Goal: Task Accomplishment & Management: Complete application form

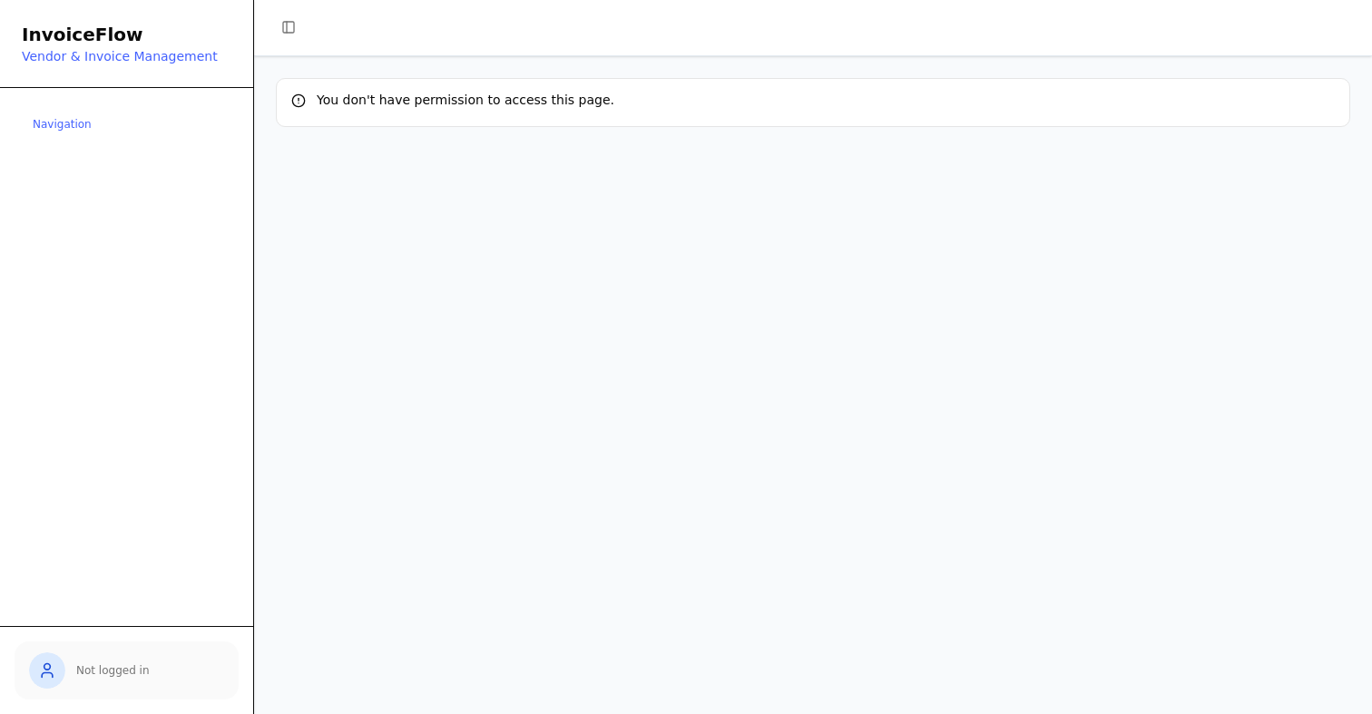
click at [110, 133] on div "Navigation" at bounding box center [127, 124] width 210 height 29
click at [81, 125] on div "Navigation" at bounding box center [127, 124] width 210 height 29
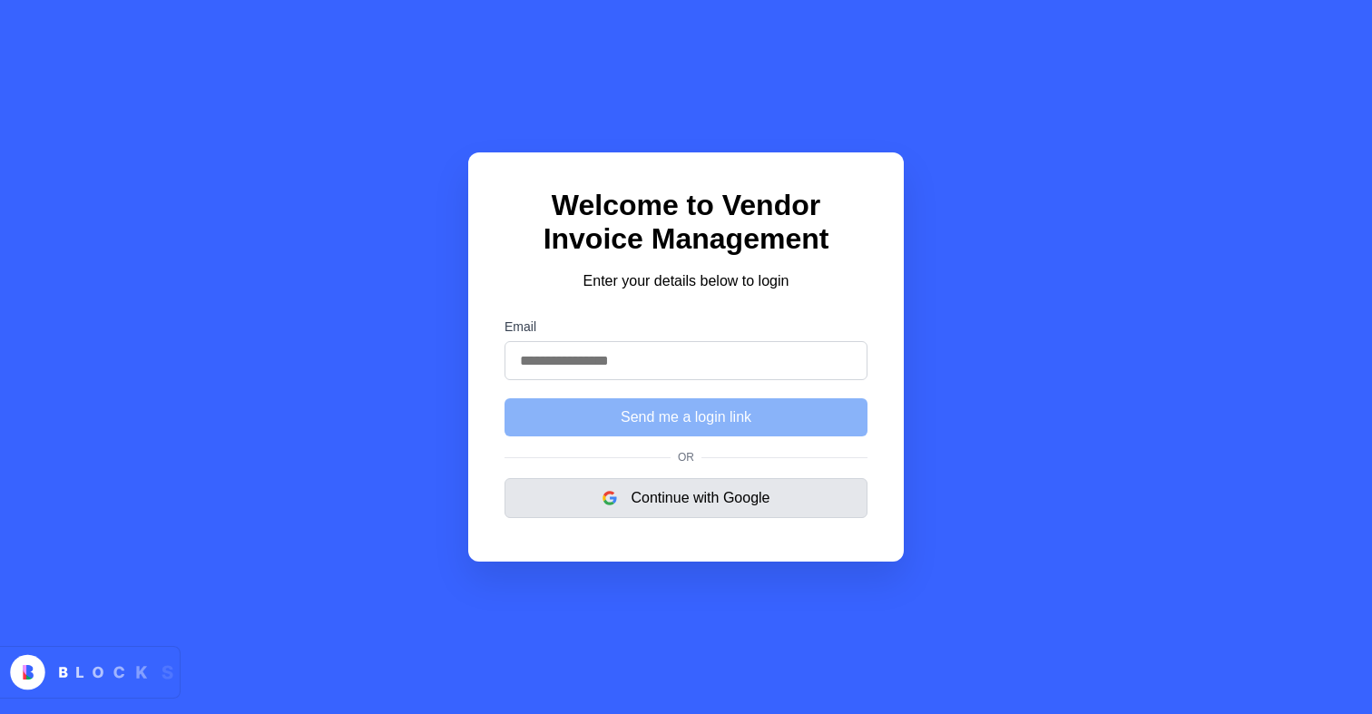
click at [642, 494] on button "Continue with Google" at bounding box center [686, 498] width 363 height 40
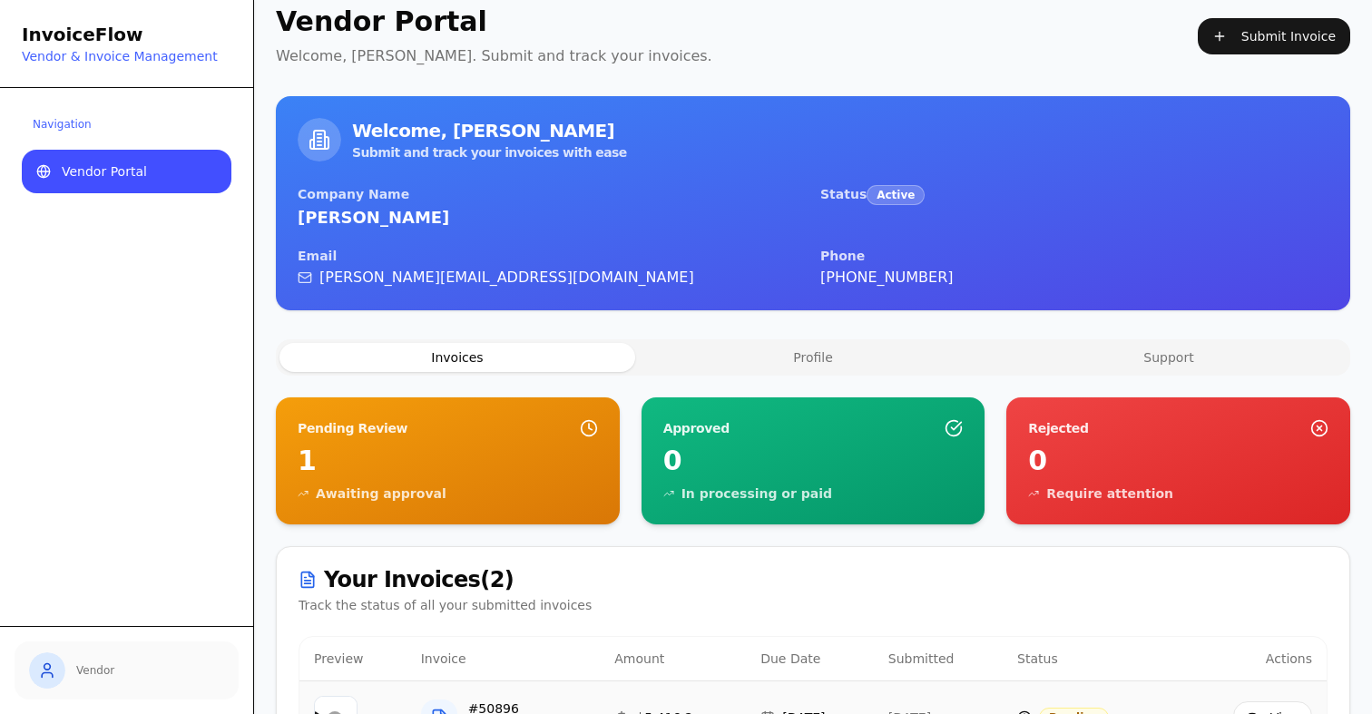
scroll to position [2, 0]
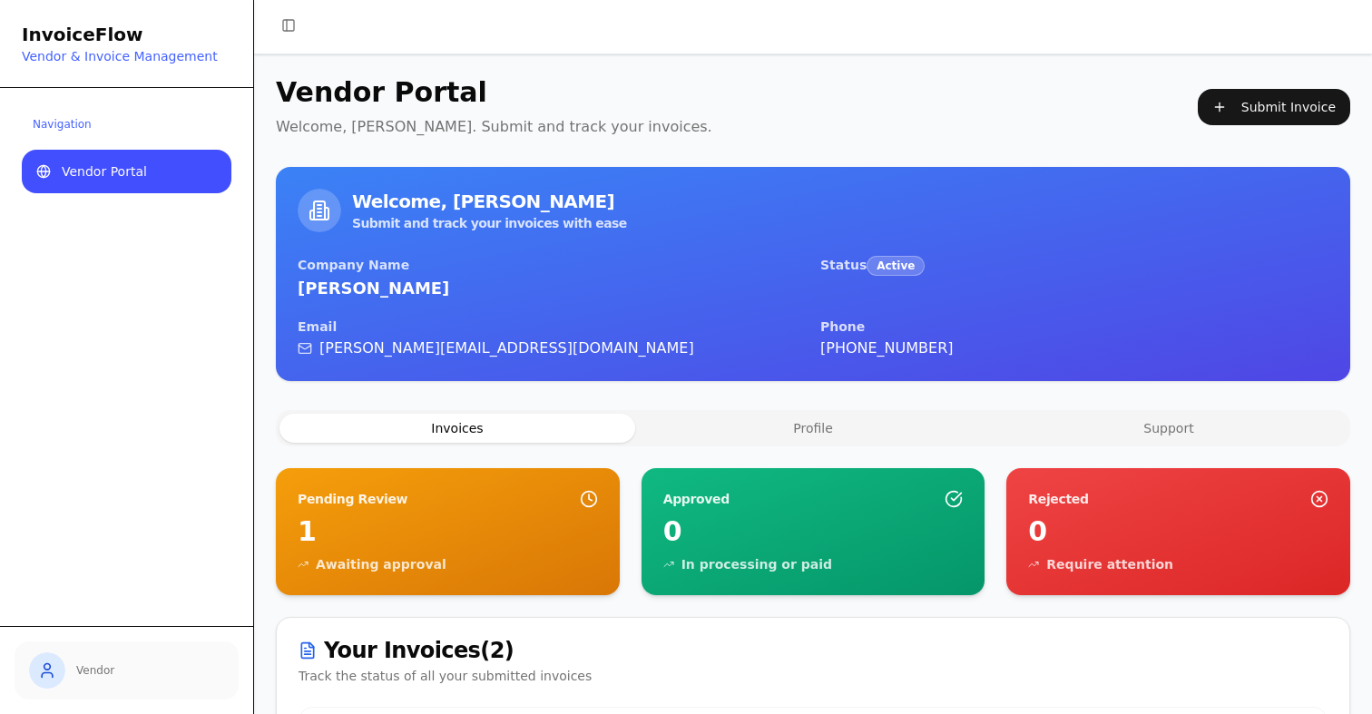
click at [901, 430] on button "Profile" at bounding box center [813, 428] width 356 height 29
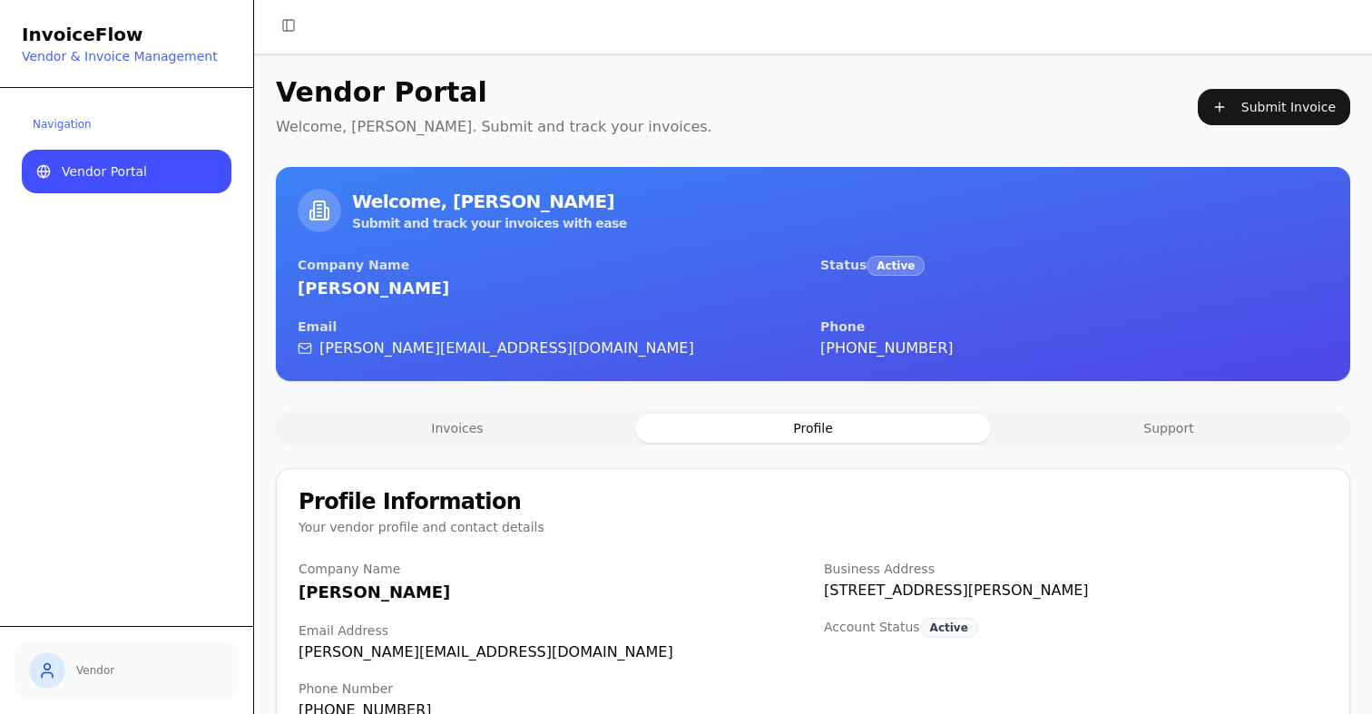
scroll to position [53, 0]
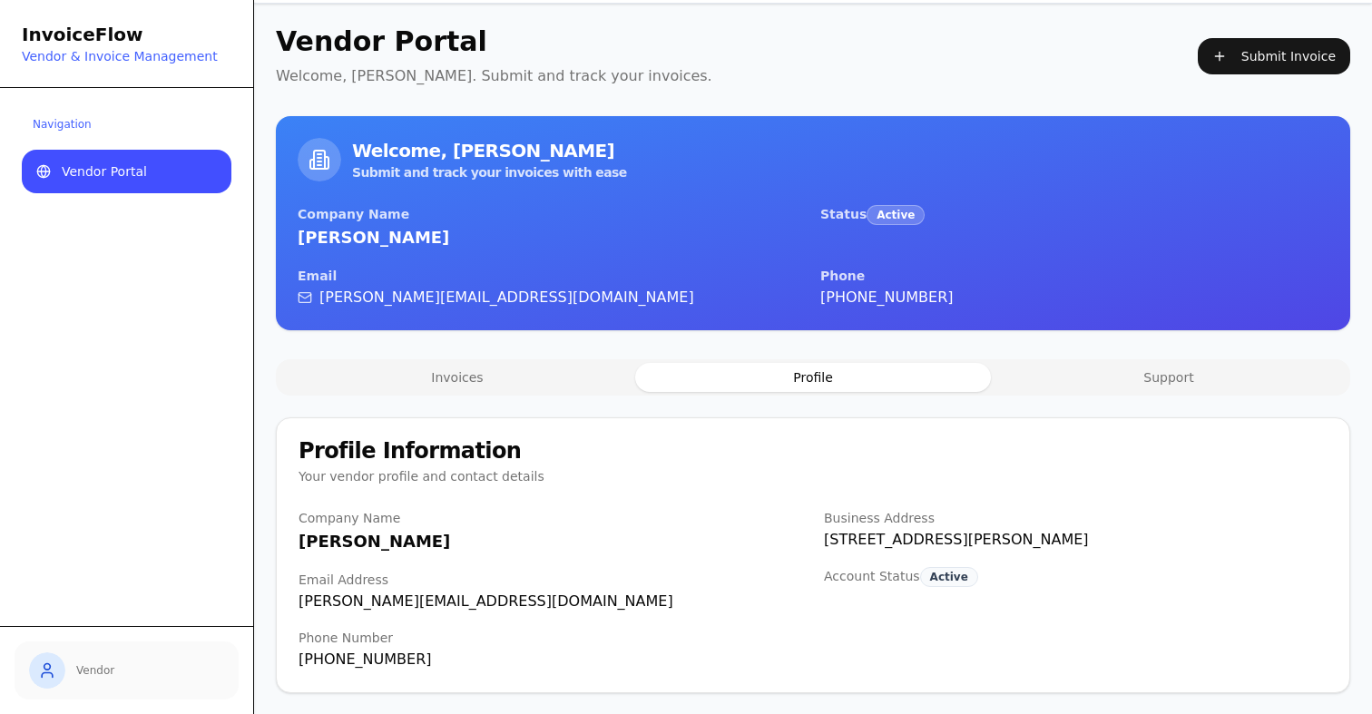
click at [1159, 385] on button "Support" at bounding box center [1169, 377] width 356 height 29
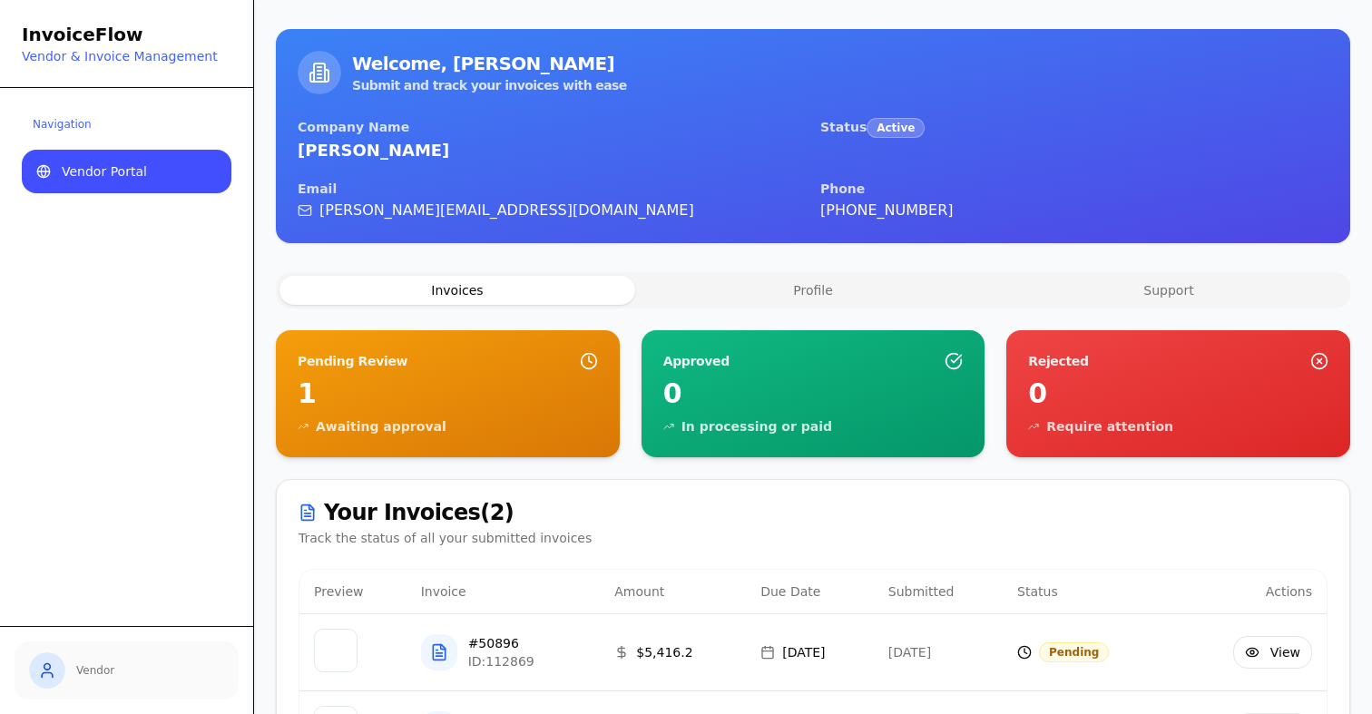
click at [514, 280] on button "Invoices" at bounding box center [458, 290] width 356 height 29
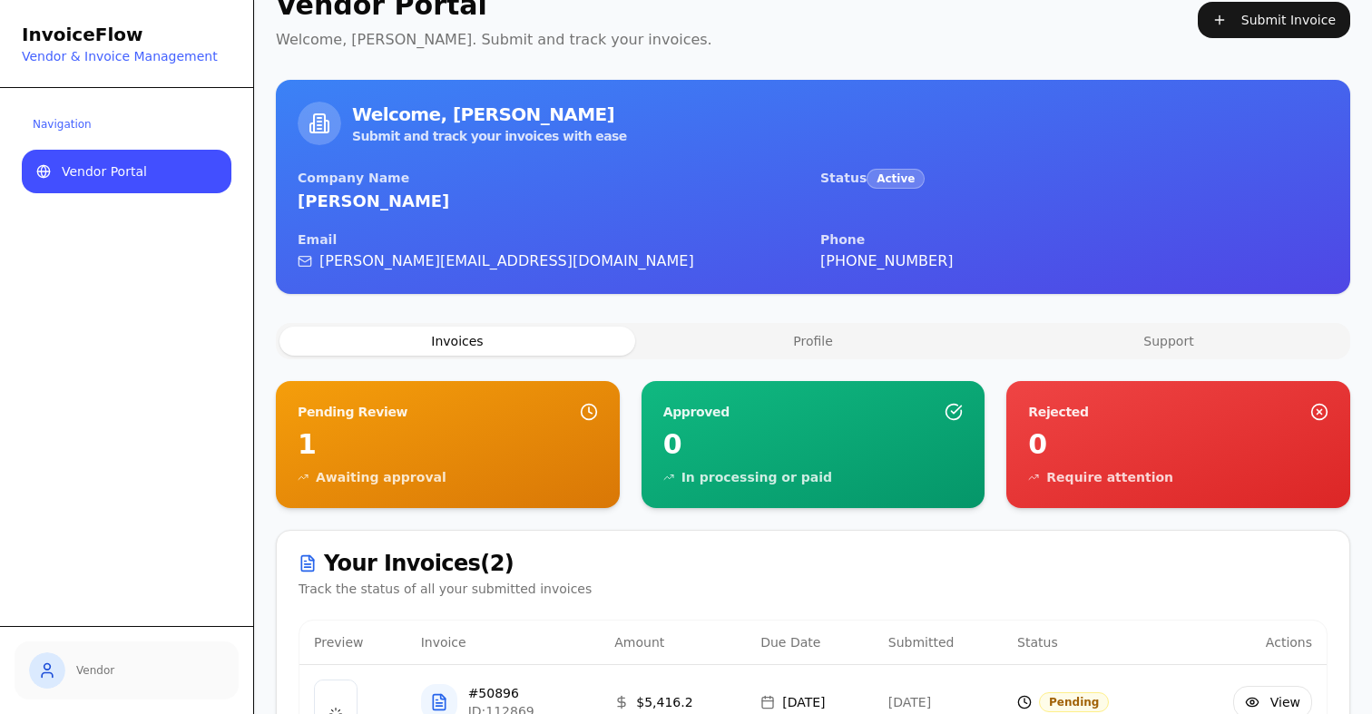
scroll to position [0, 0]
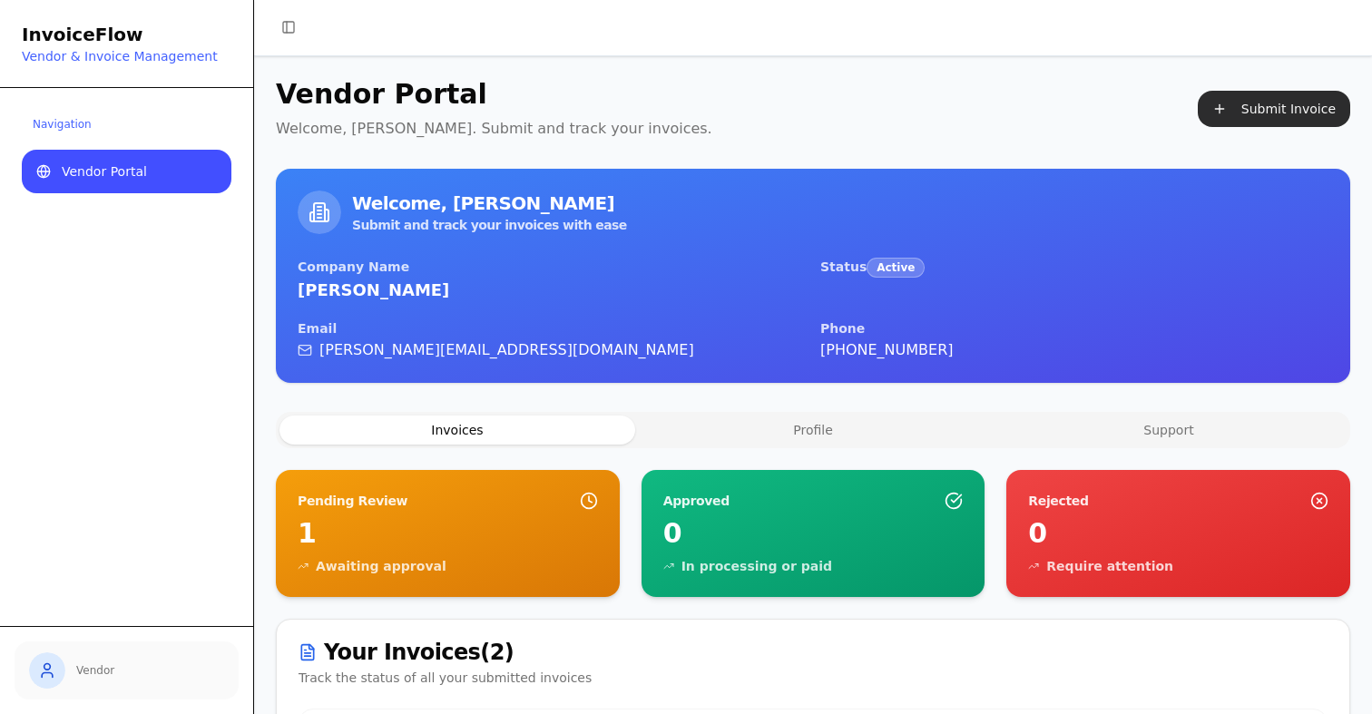
click at [1290, 120] on button "Submit Invoice" at bounding box center [1274, 109] width 152 height 36
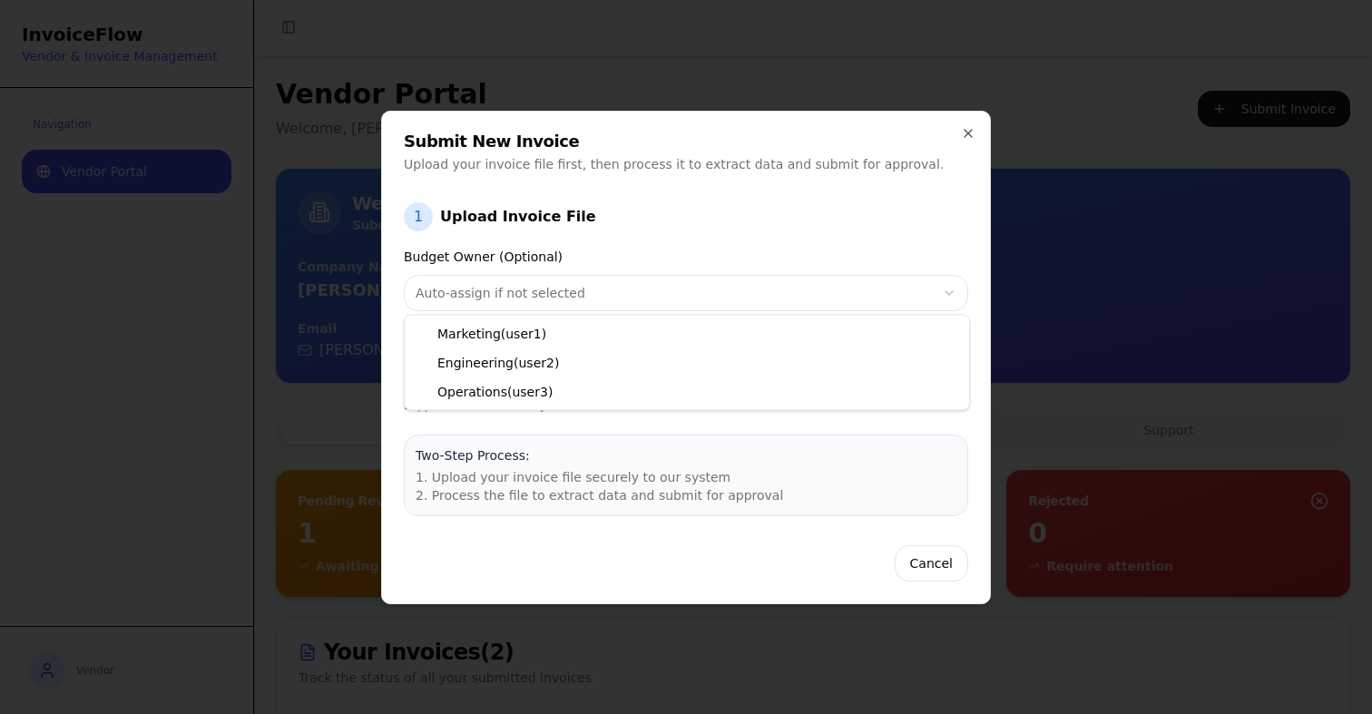
click at [624, 297] on body "InvoiceFlow Vendor & Invoice Management Navigation Vendor Portal Vendor Toggle …" at bounding box center [686, 473] width 1372 height 946
click at [586, 359] on input "Invoice File" at bounding box center [686, 373] width 565 height 36
type input "**********"
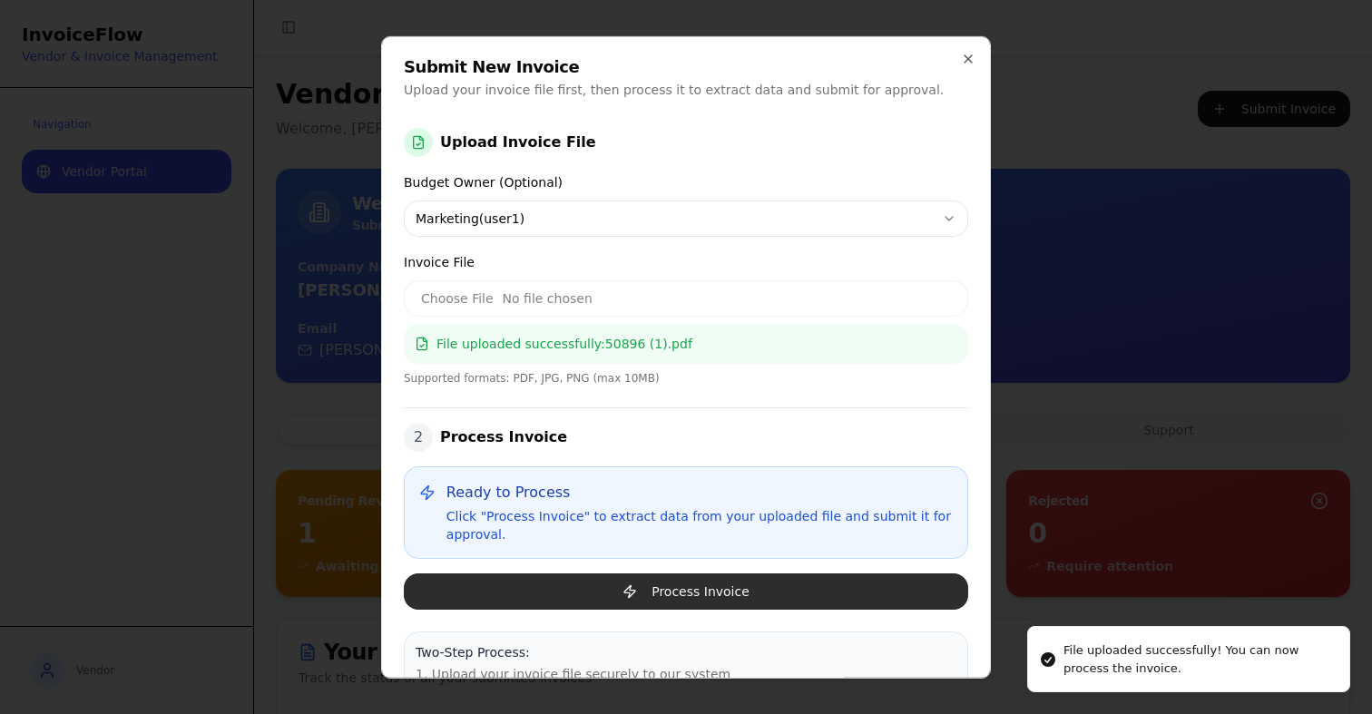
click at [681, 586] on button "Process Invoice" at bounding box center [686, 591] width 565 height 36
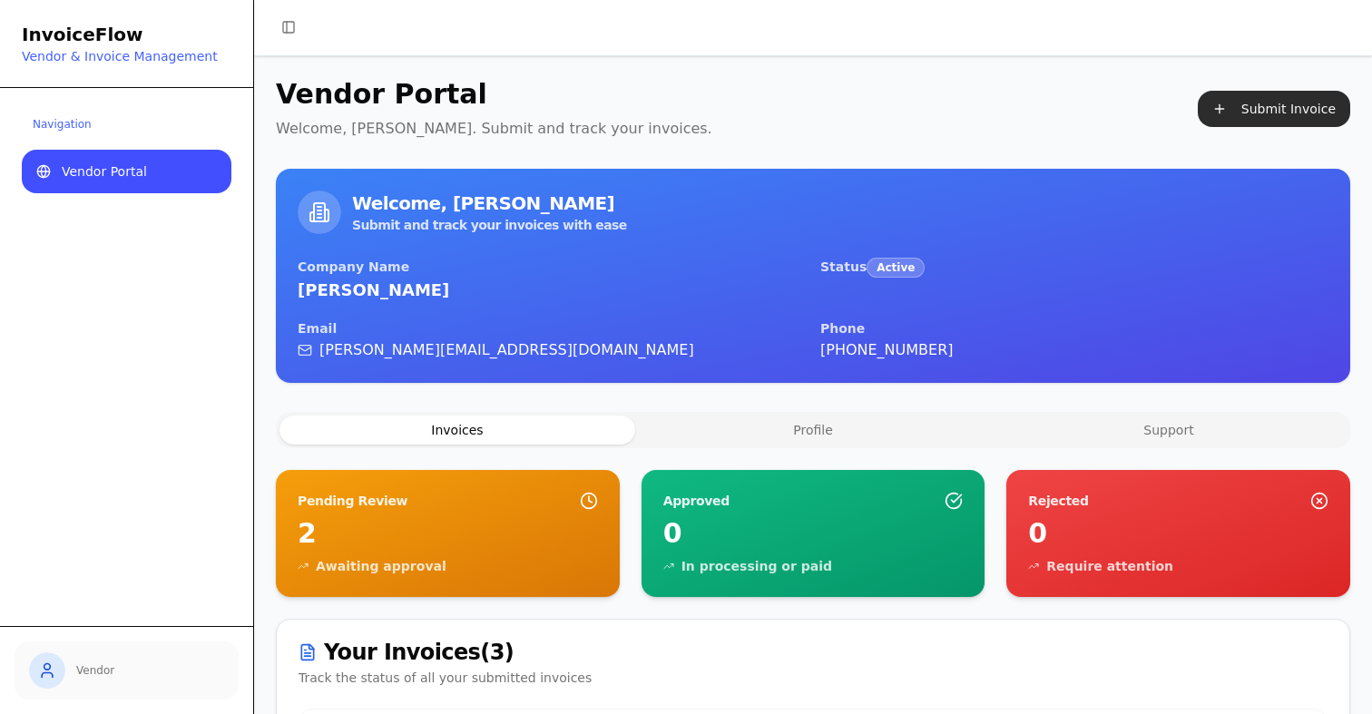
click at [1275, 114] on button "Submit Invoice" at bounding box center [1274, 109] width 152 height 36
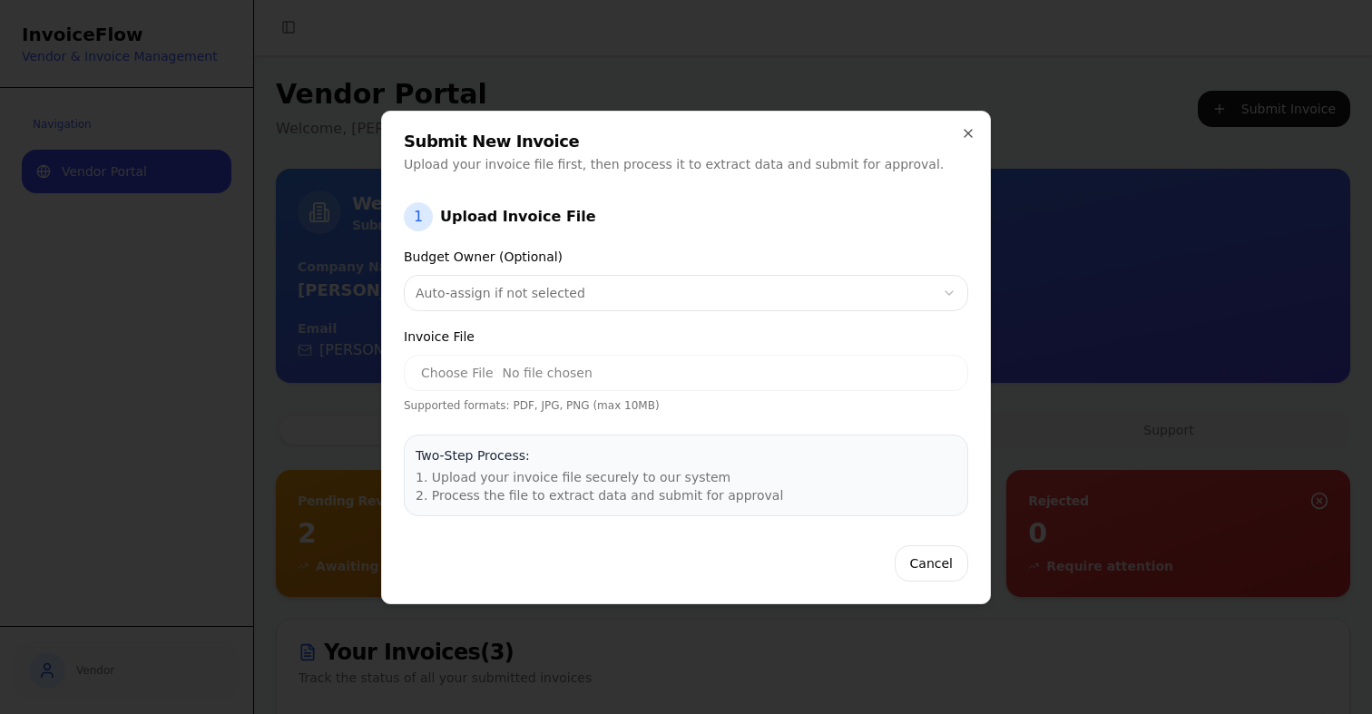
click at [443, 377] on input "Invoice File" at bounding box center [686, 373] width 565 height 36
type input "**********"
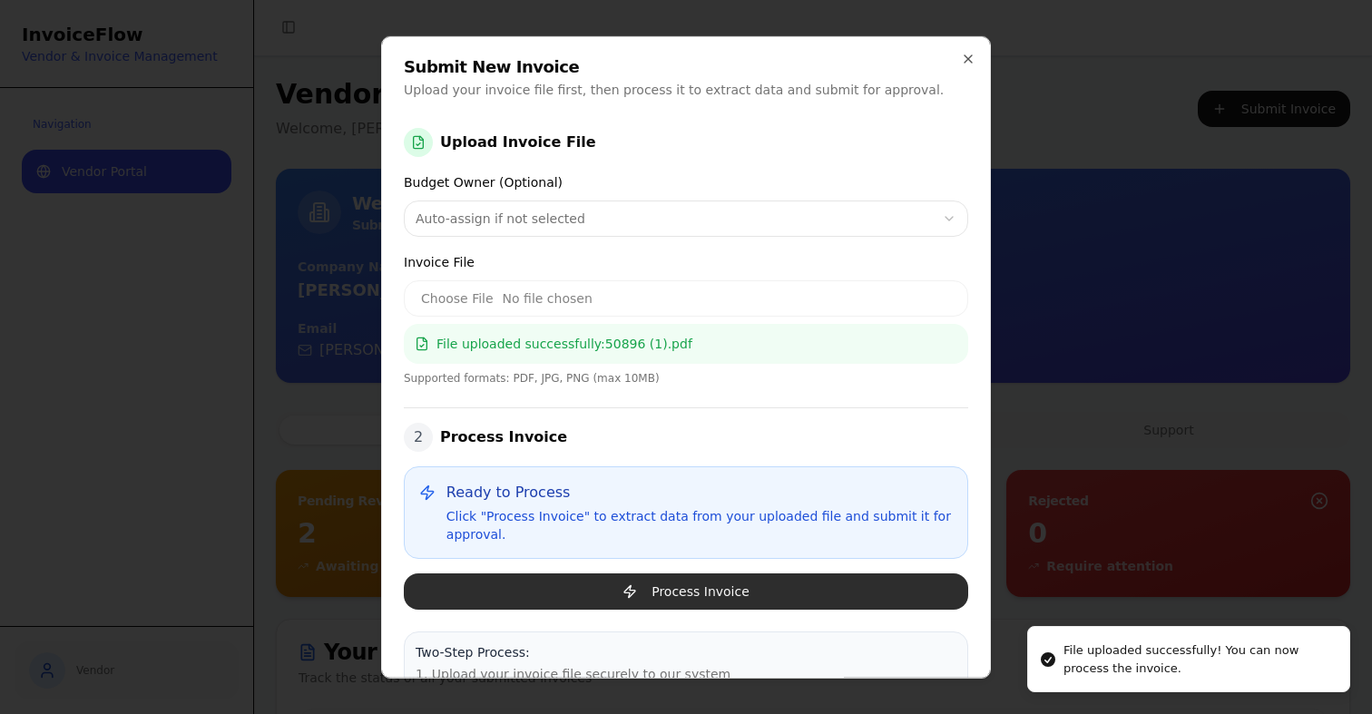
click at [786, 586] on button "Process Invoice" at bounding box center [686, 591] width 565 height 36
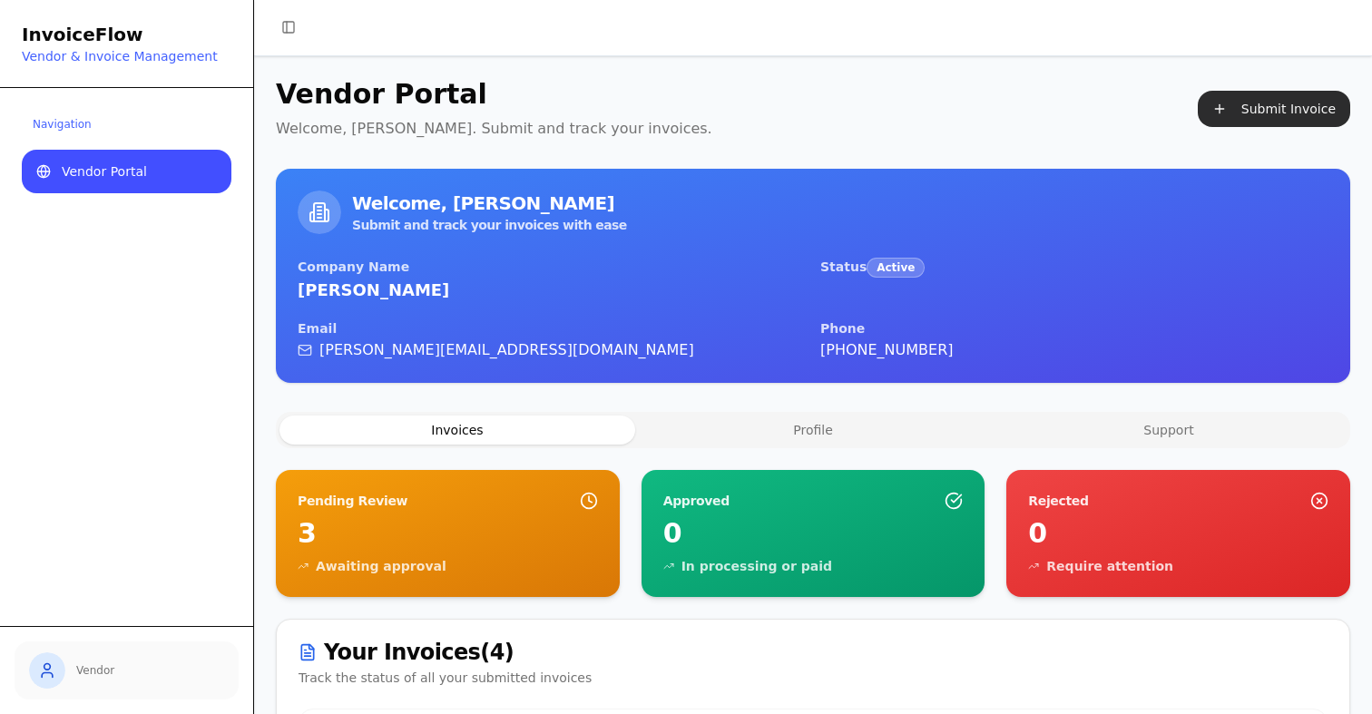
click at [1275, 114] on button "Submit Invoice" at bounding box center [1274, 109] width 152 height 36
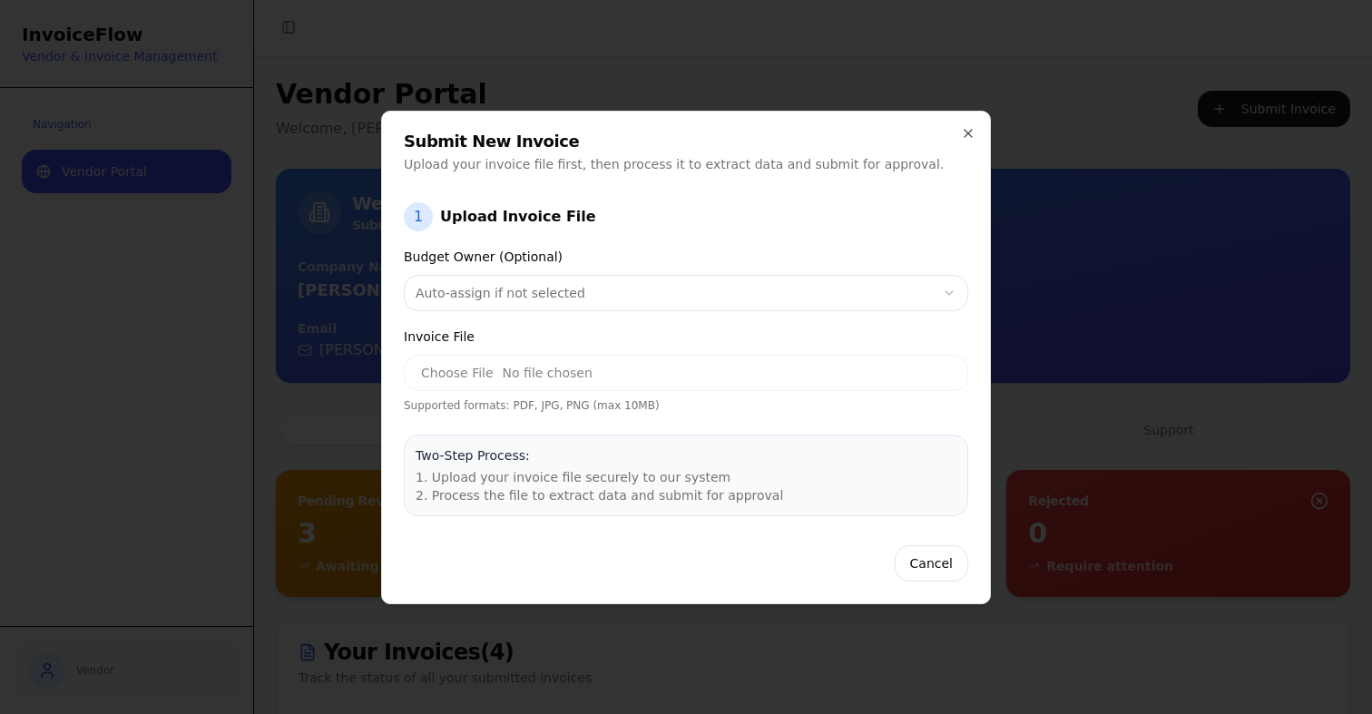
click at [447, 380] on input "Invoice File" at bounding box center [686, 373] width 565 height 36
click at [440, 368] on input "Invoice File" at bounding box center [686, 373] width 565 height 36
type input "**********"
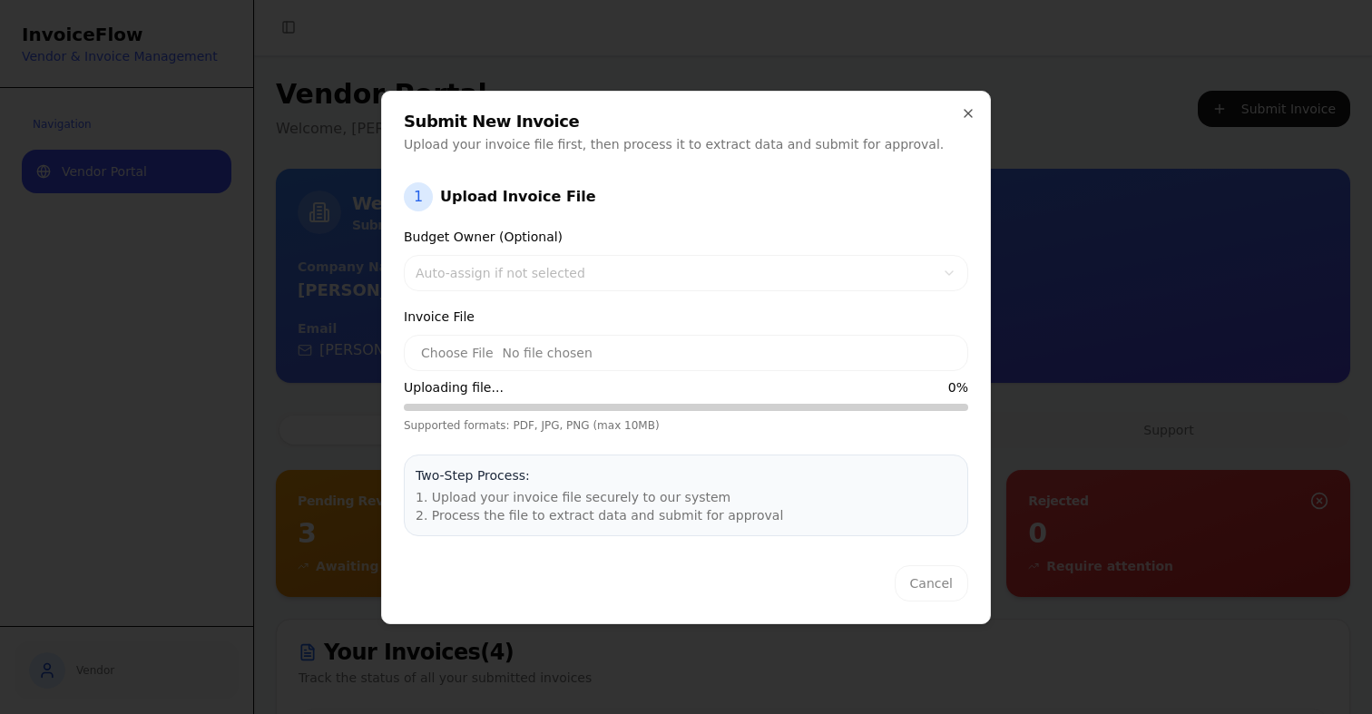
click at [327, 363] on div at bounding box center [686, 357] width 1372 height 714
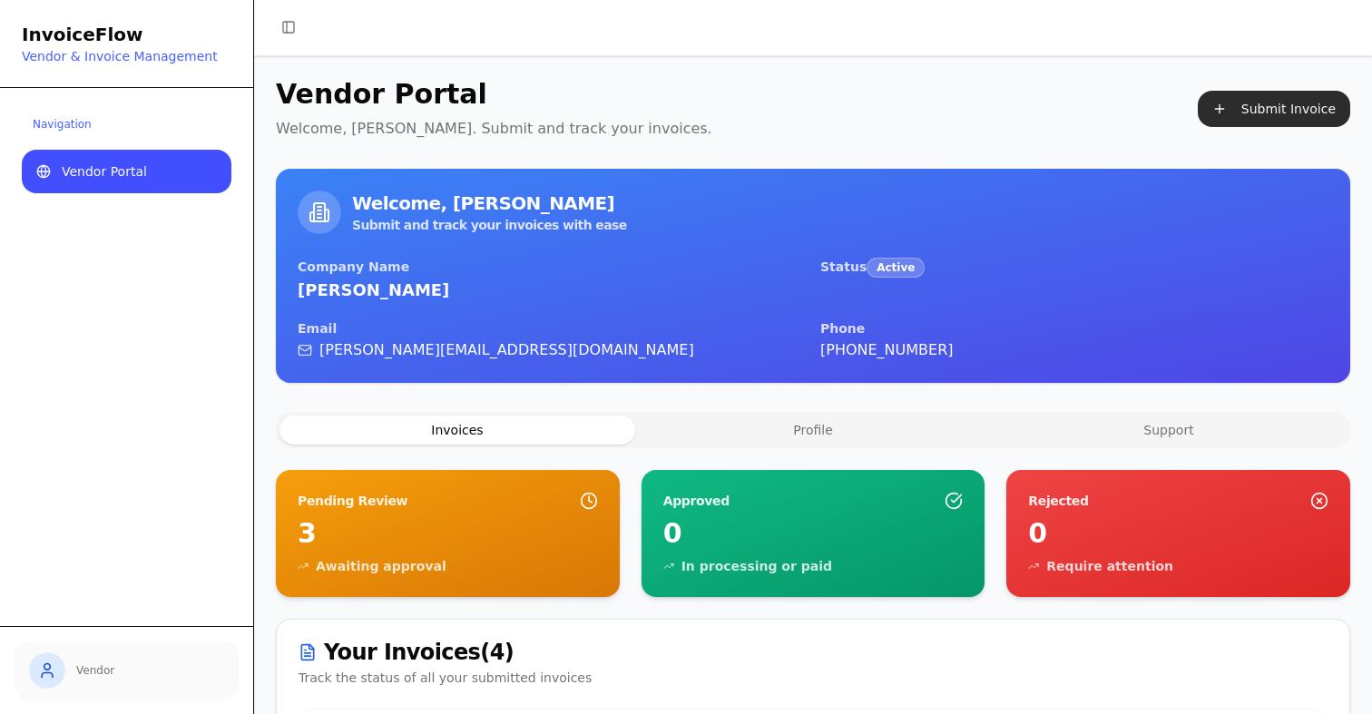
click at [1276, 121] on button "Submit Invoice" at bounding box center [1274, 109] width 152 height 36
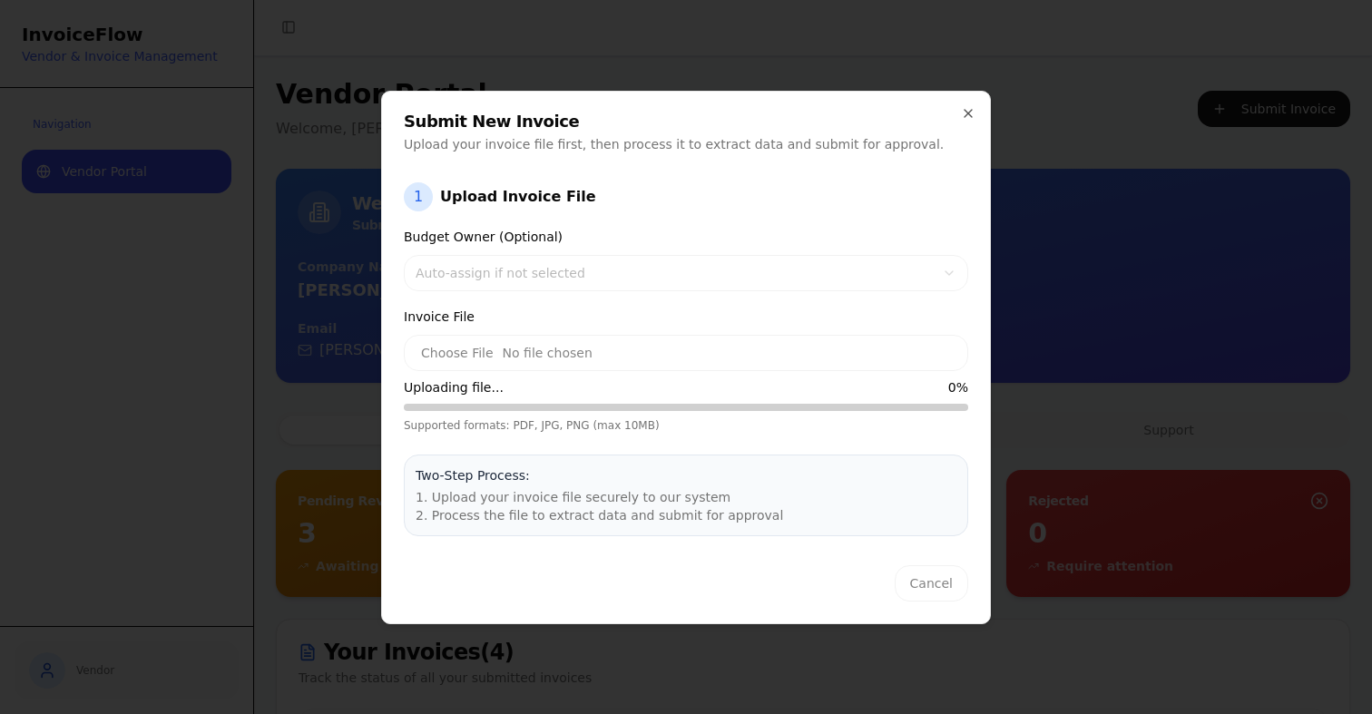
click at [751, 574] on div "Cancel" at bounding box center [686, 583] width 565 height 36
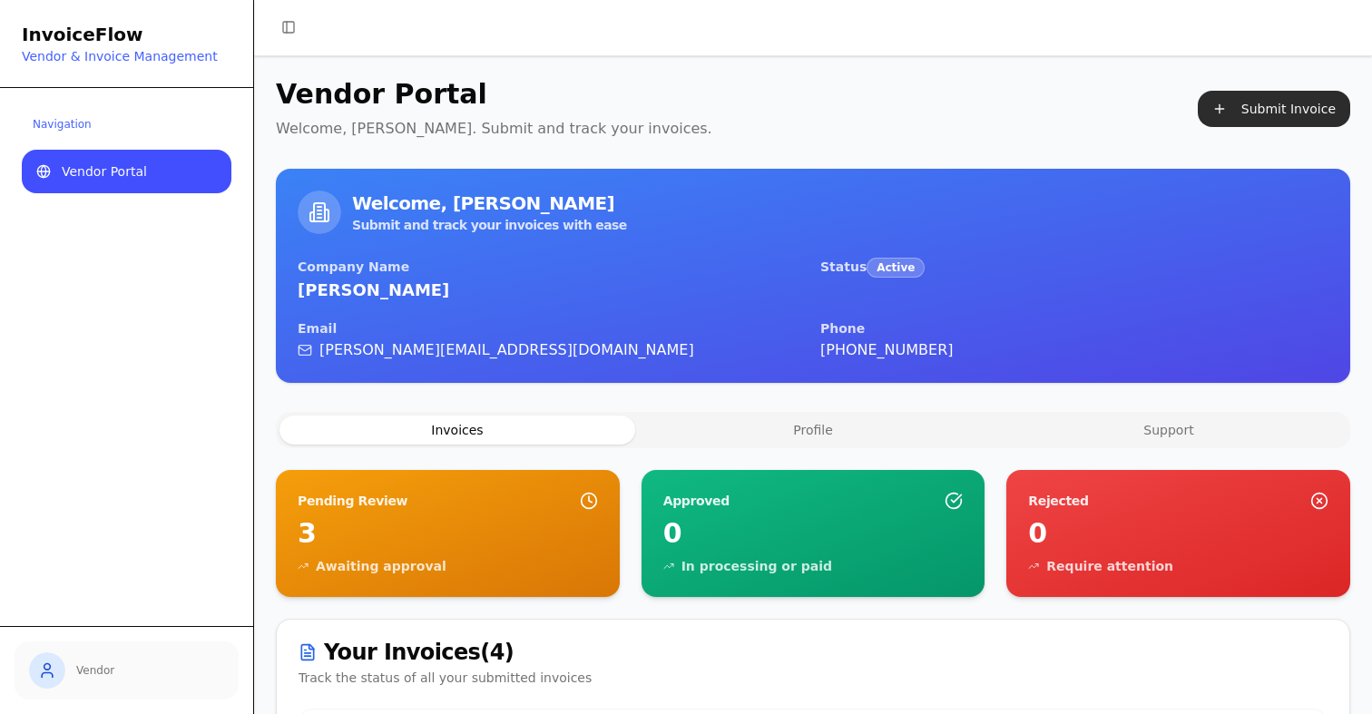
click at [1244, 106] on button "Submit Invoice" at bounding box center [1274, 109] width 152 height 36
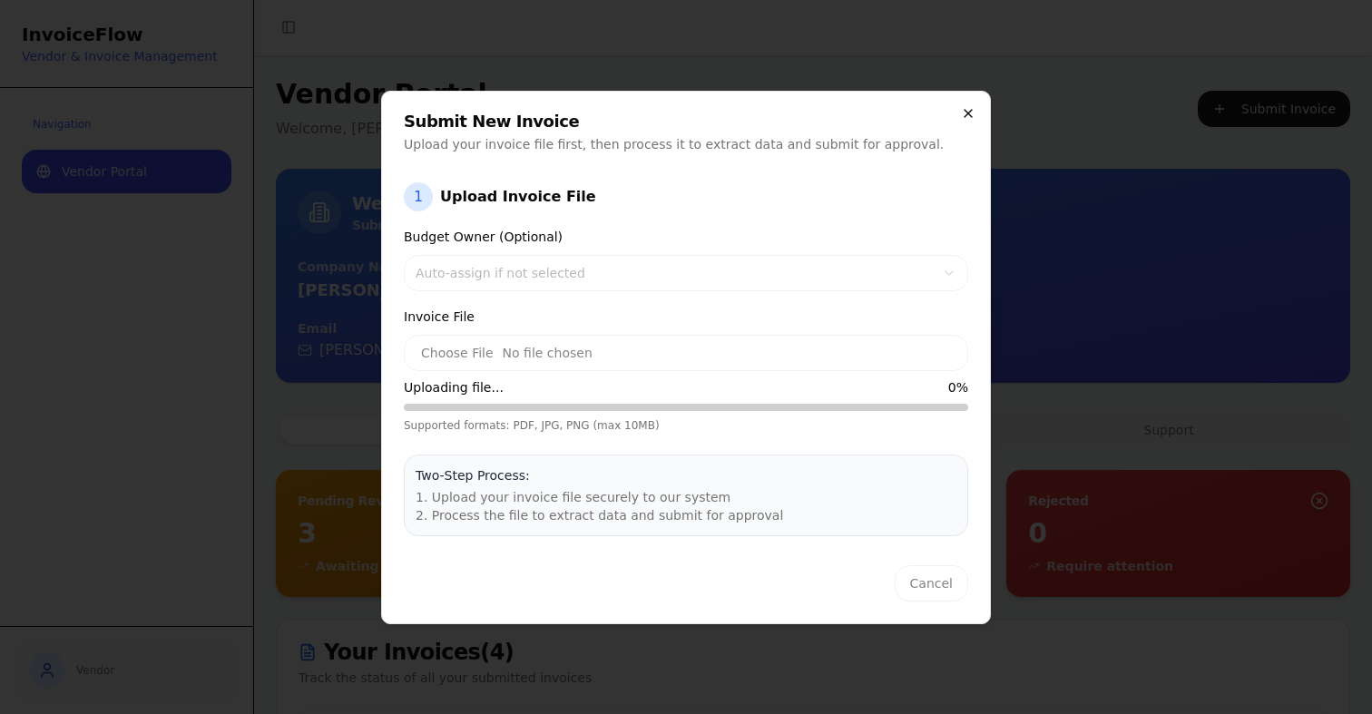
click at [968, 115] on icon "button" at bounding box center [968, 113] width 15 height 15
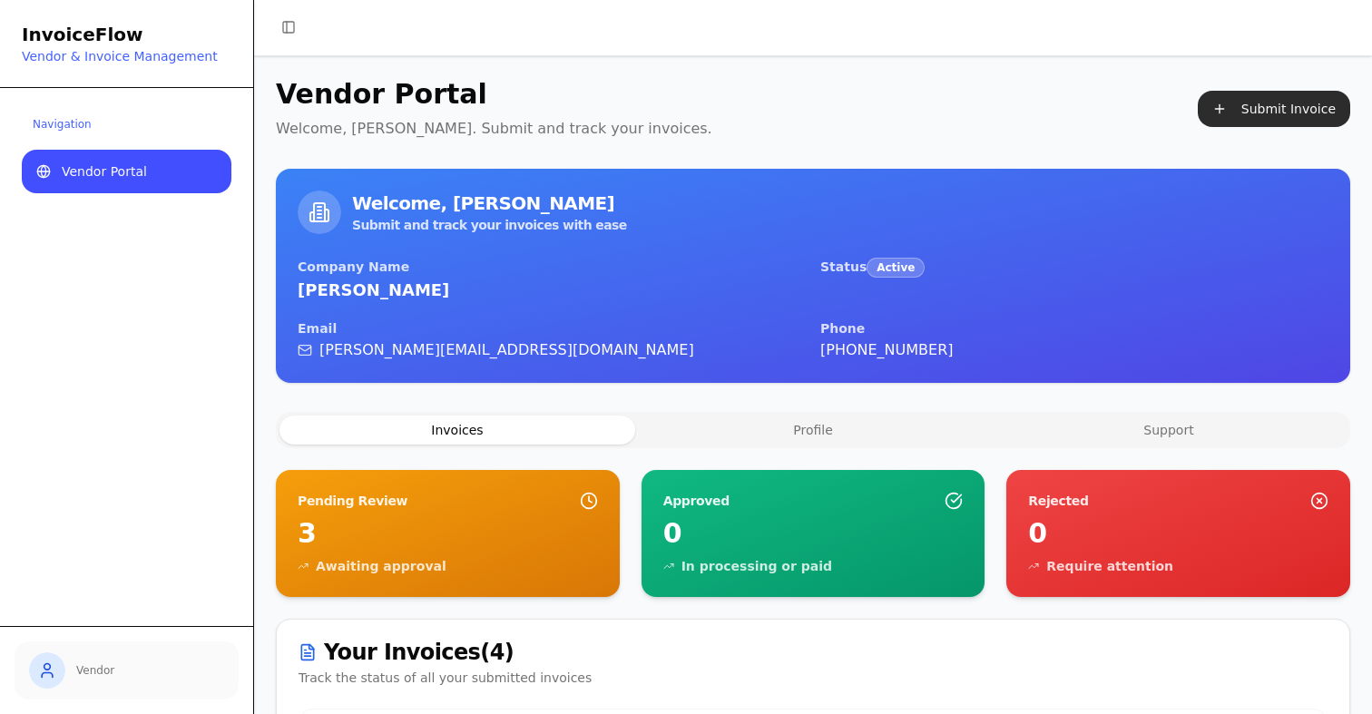
click at [1276, 121] on button "Submit Invoice" at bounding box center [1274, 109] width 152 height 36
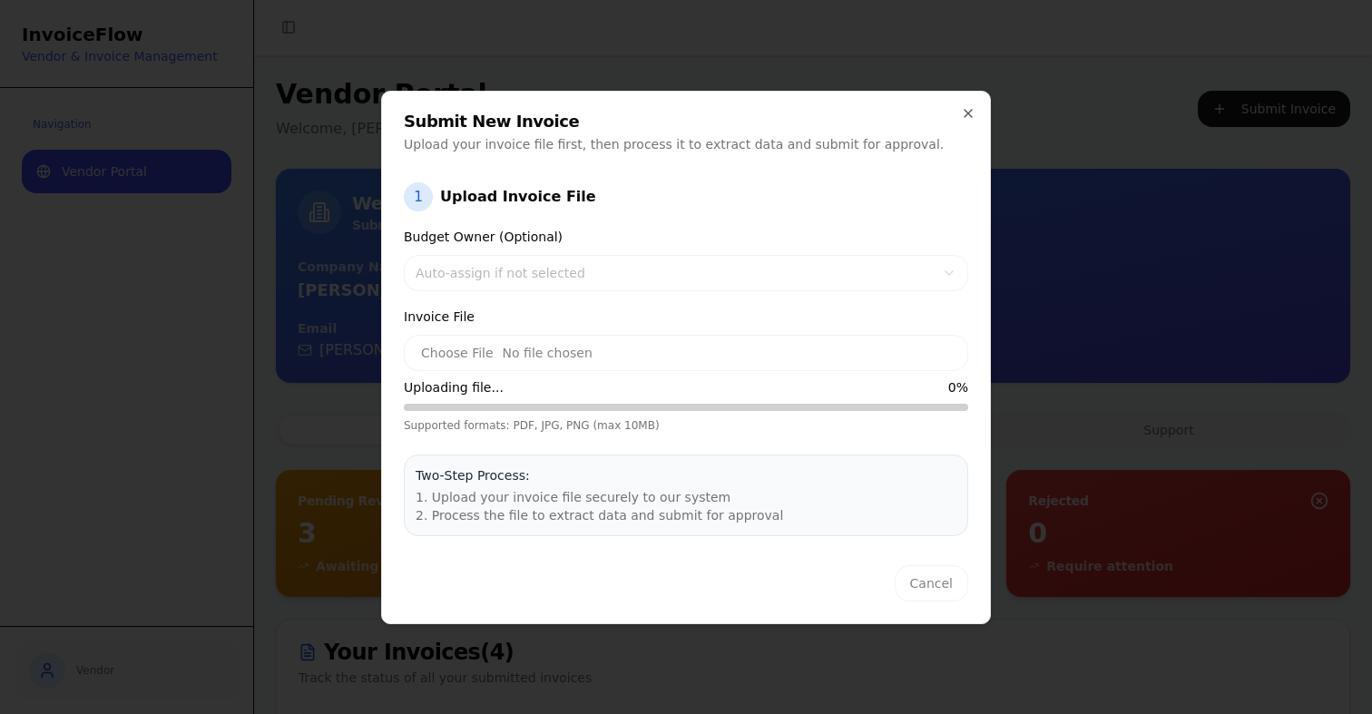
click at [968, 104] on div "Submit New Invoice Upload your invoice file first, then process it to extract d…" at bounding box center [686, 358] width 610 height 534
click at [943, 589] on div "Cancel" at bounding box center [686, 583] width 565 height 36
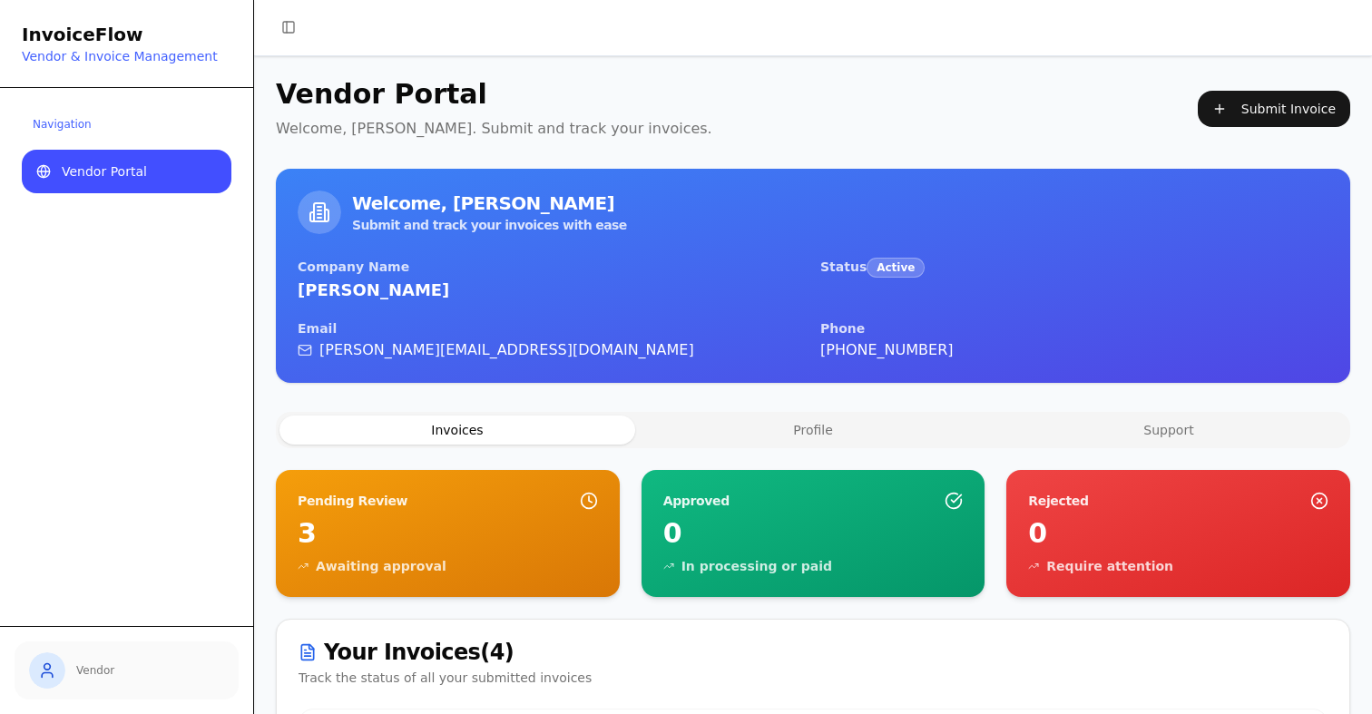
click at [1269, 85] on div "Vendor Portal Welcome, [PERSON_NAME]. Submit and track your invoices. Submit In…" at bounding box center [813, 109] width 1075 height 62
click at [1269, 93] on button "Submit Invoice" at bounding box center [1274, 109] width 152 height 36
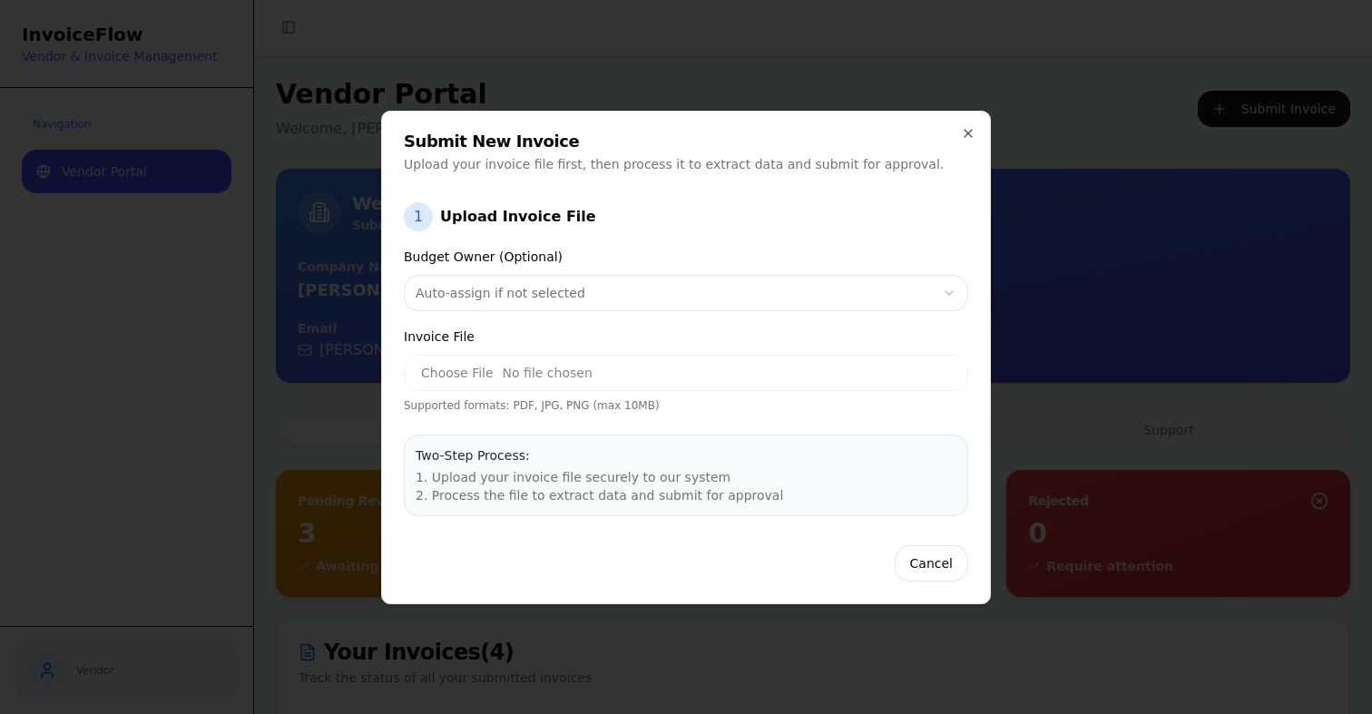
click at [458, 387] on input "Invoice File" at bounding box center [686, 373] width 565 height 36
type input "**********"
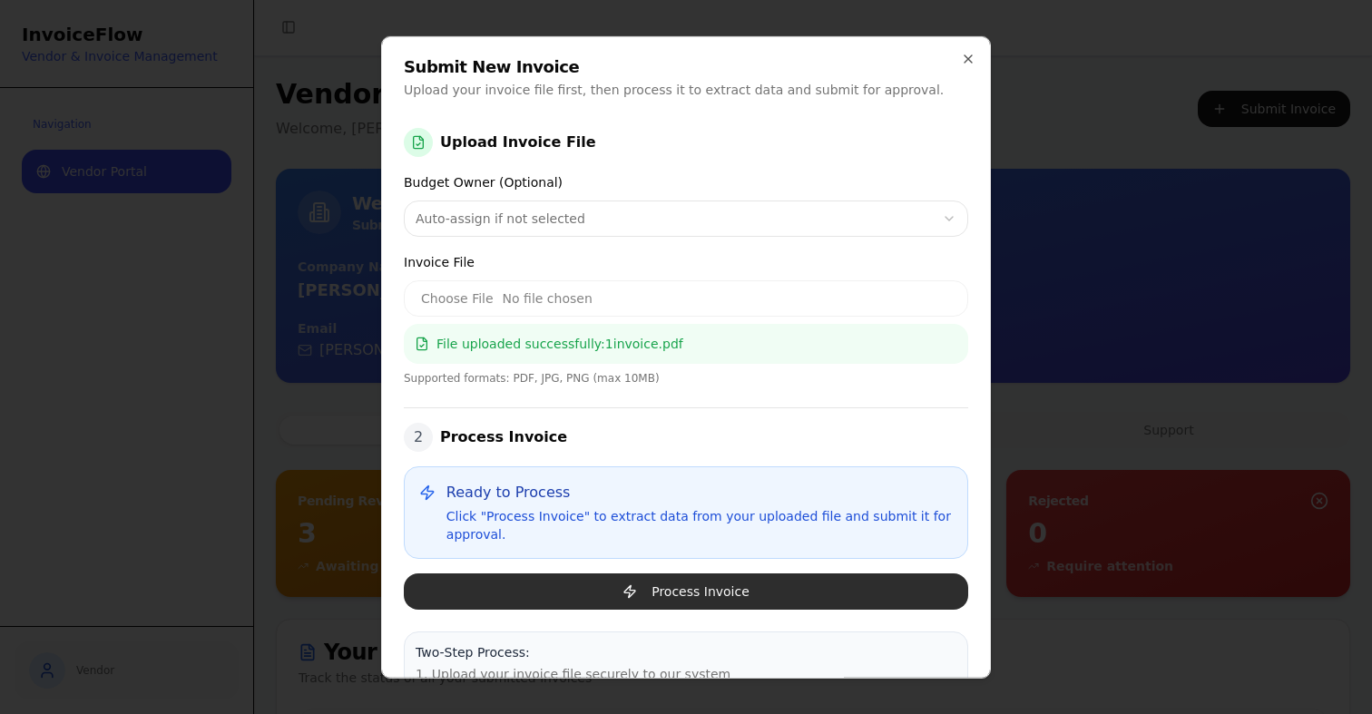
click at [640, 578] on button "Process Invoice" at bounding box center [686, 591] width 565 height 36
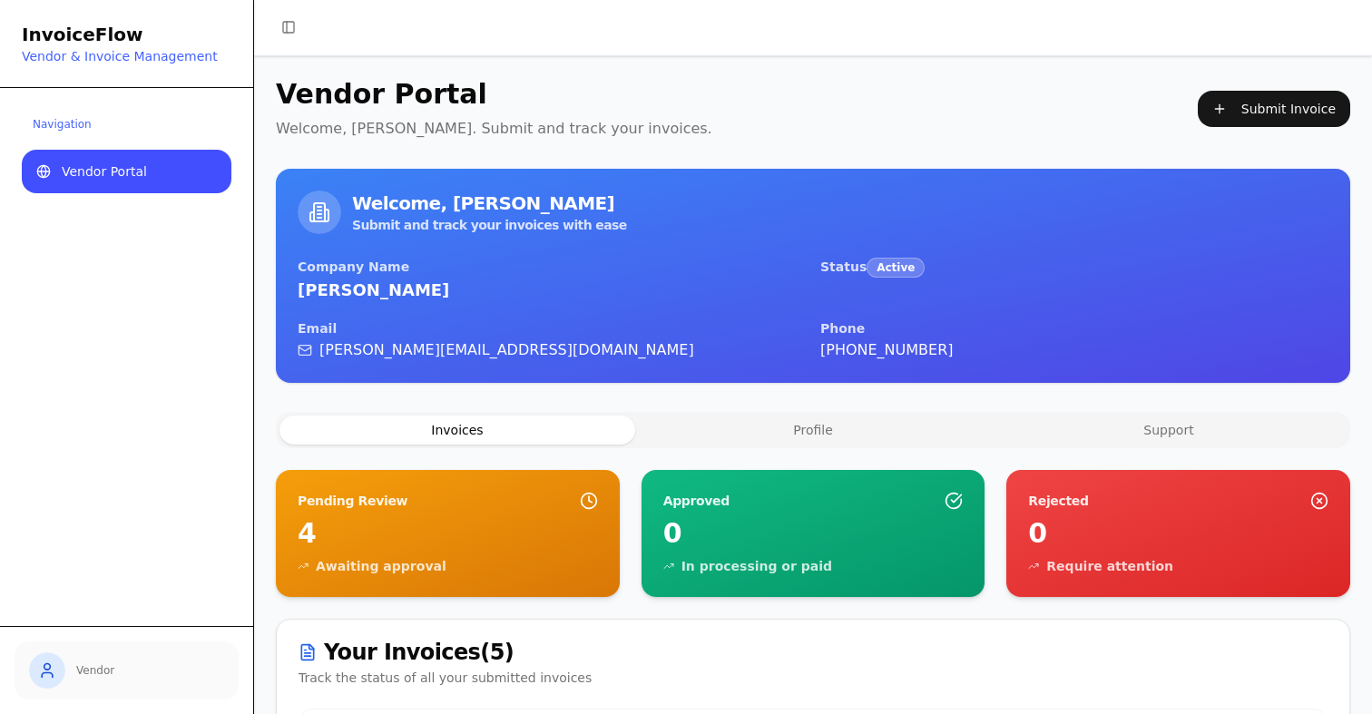
click at [1267, 133] on div "Vendor Portal Welcome, Michal. Submit and track your invoices. Submit Invoice" at bounding box center [813, 109] width 1075 height 62
click at [1267, 101] on button "Submit Invoice" at bounding box center [1274, 109] width 152 height 36
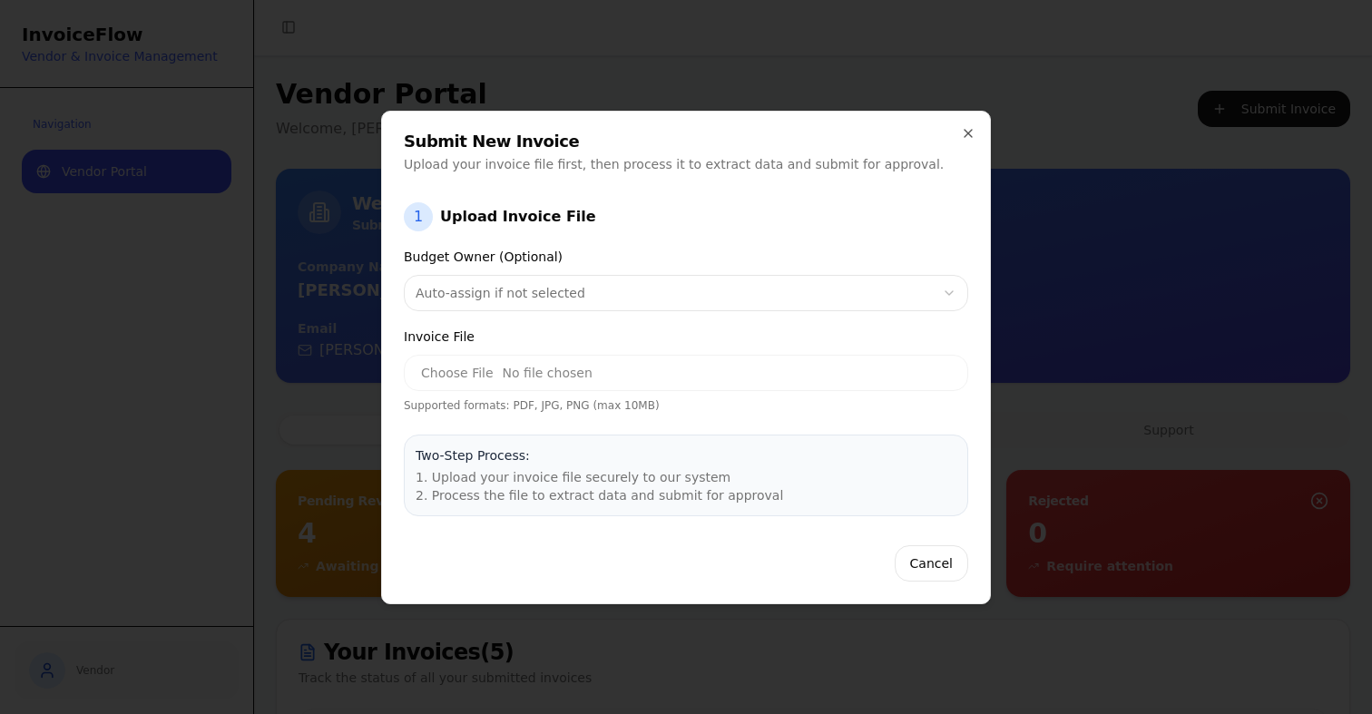
click at [438, 371] on input "Invoice File" at bounding box center [686, 373] width 565 height 36
type input "**********"
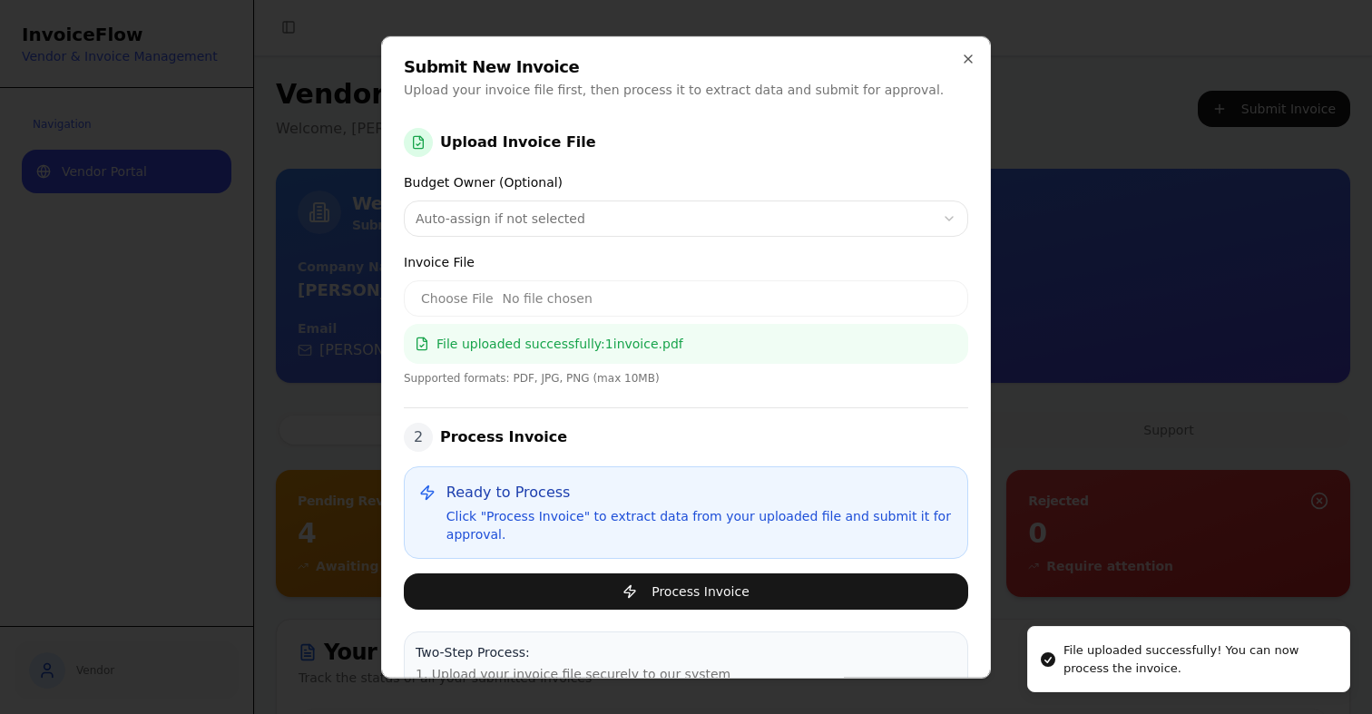
click at [602, 562] on div "2 Process Invoice Ready to Process Click "Process Invoice" to extract data from…" at bounding box center [686, 508] width 565 height 202
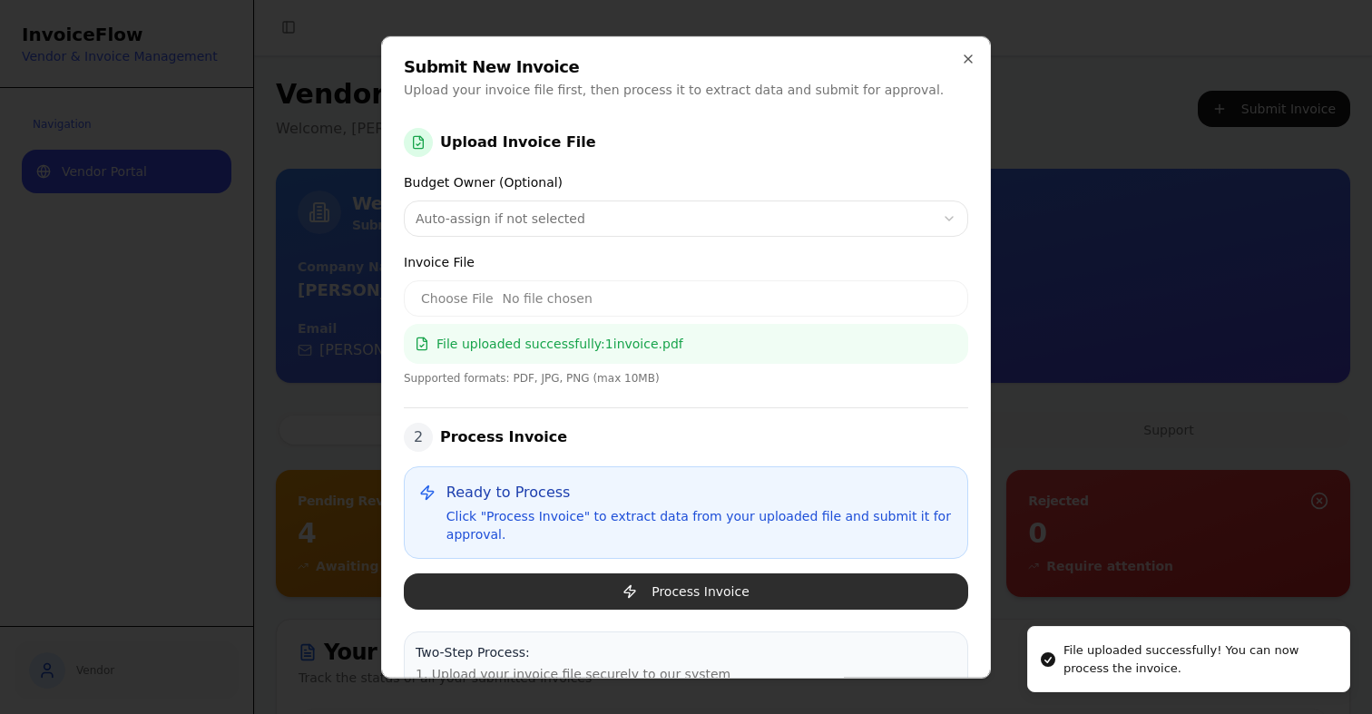
click at [602, 575] on button "Process Invoice" at bounding box center [686, 591] width 565 height 36
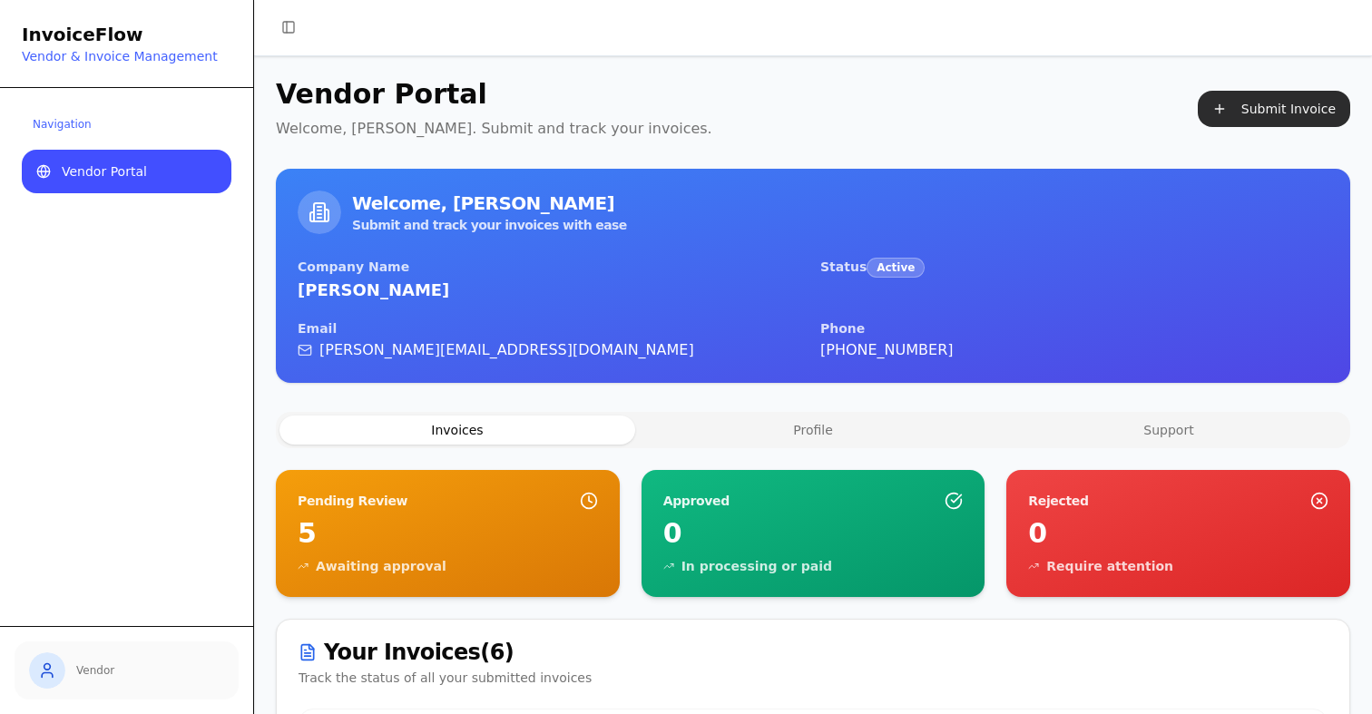
click at [1274, 113] on button "Submit Invoice" at bounding box center [1274, 109] width 152 height 36
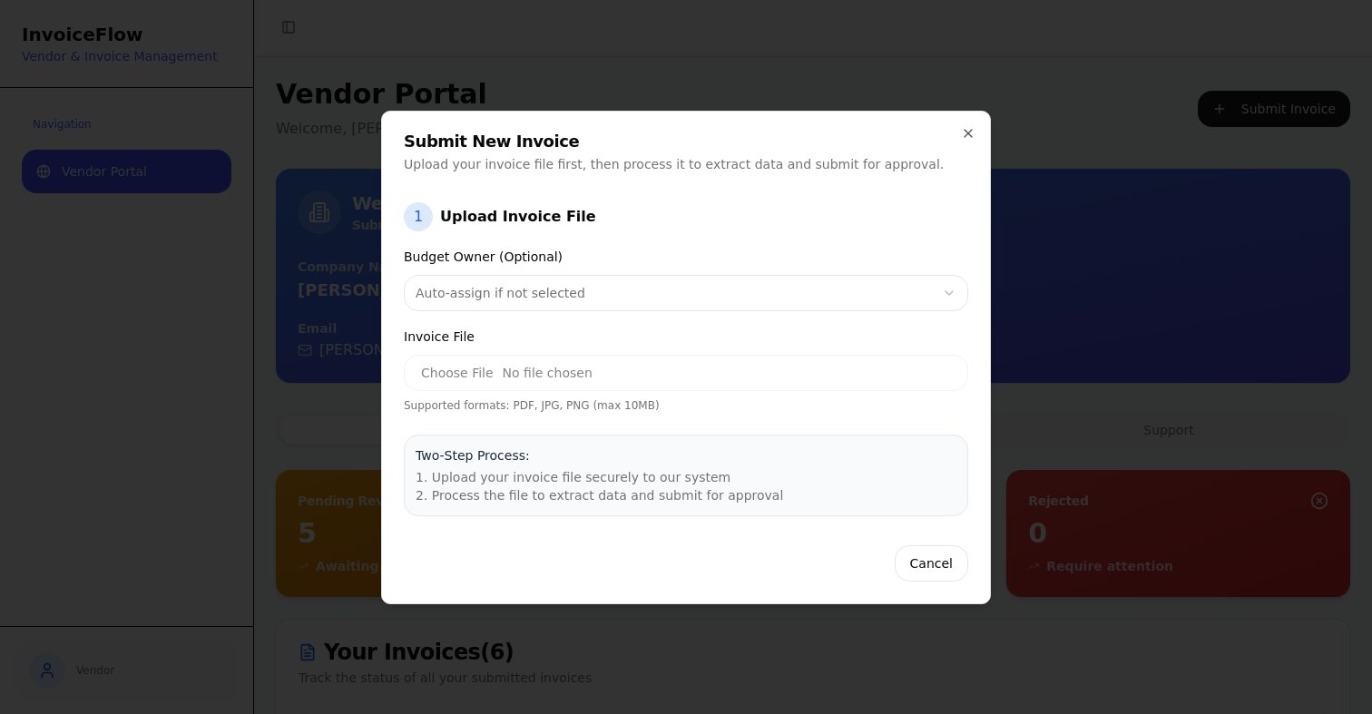
click at [490, 377] on input "Invoice File" at bounding box center [686, 373] width 565 height 36
type input "**********"
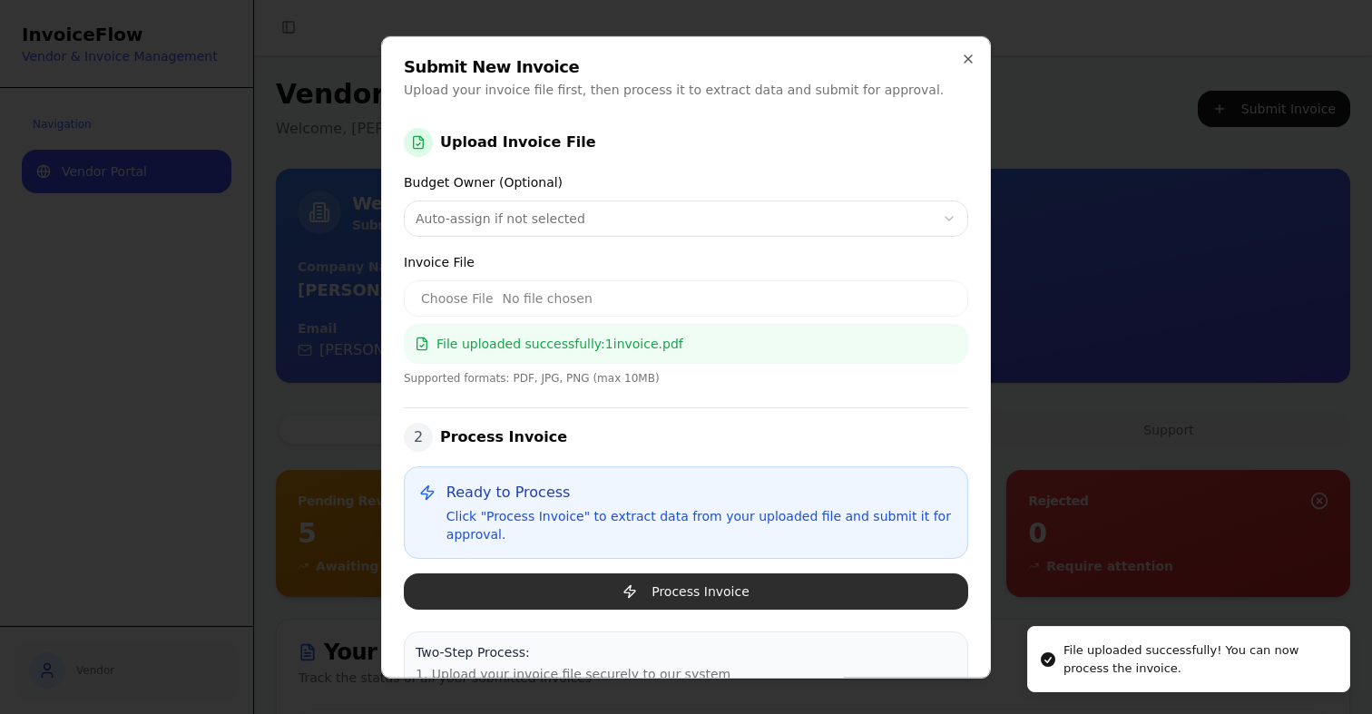
click at [713, 589] on button "Process Invoice" at bounding box center [686, 591] width 565 height 36
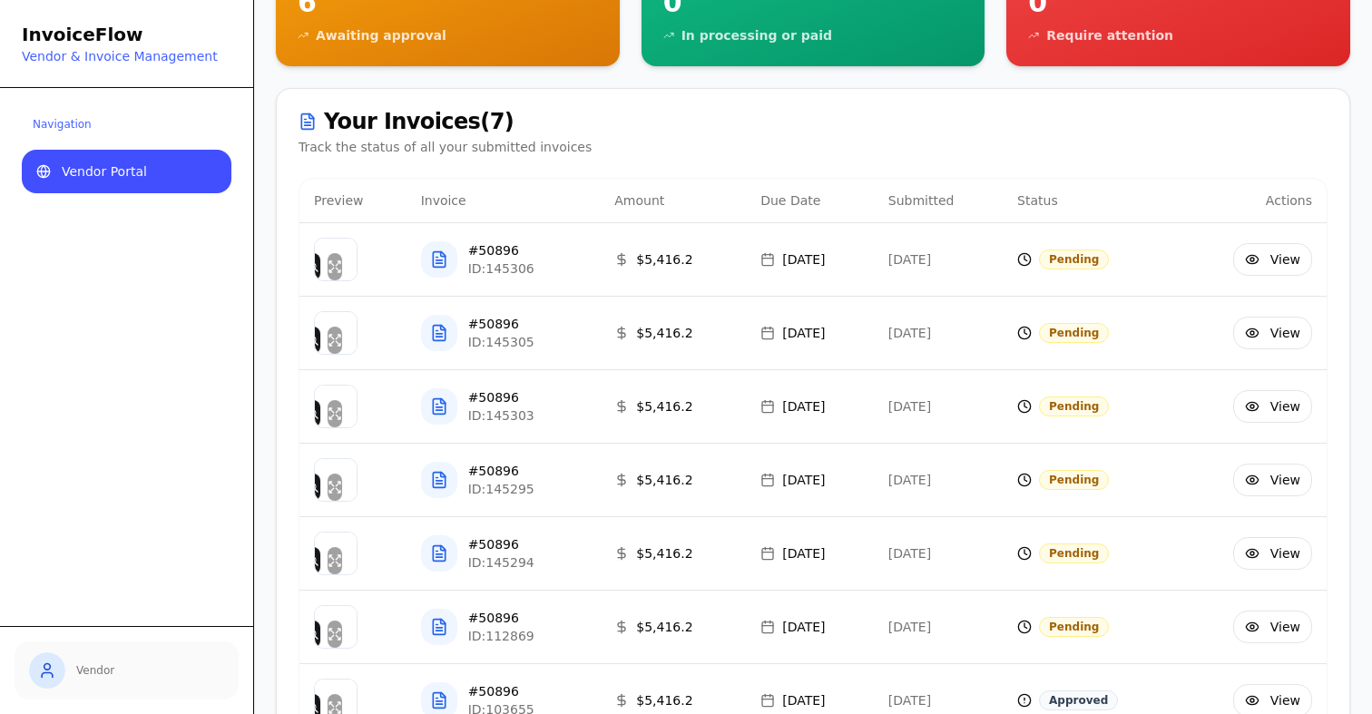
scroll to position [597, 0]
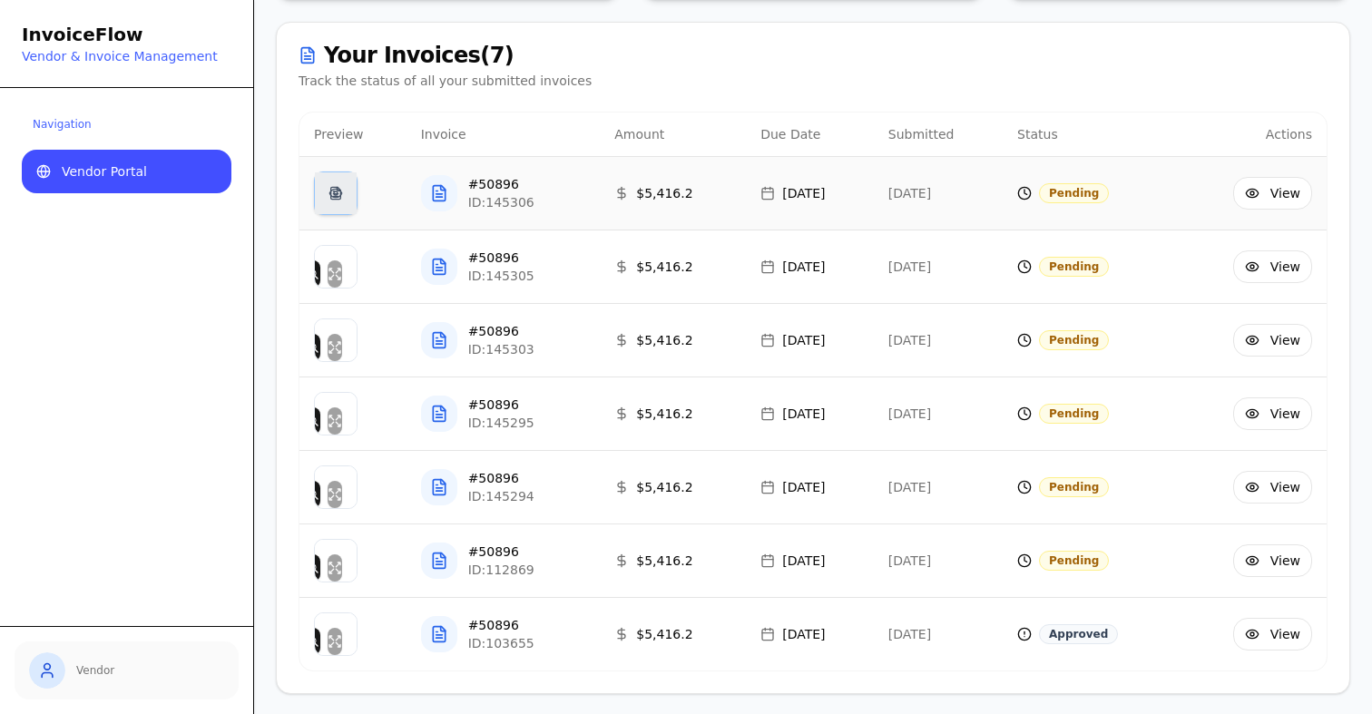
click at [333, 192] on div "button" at bounding box center [336, 193] width 42 height 42
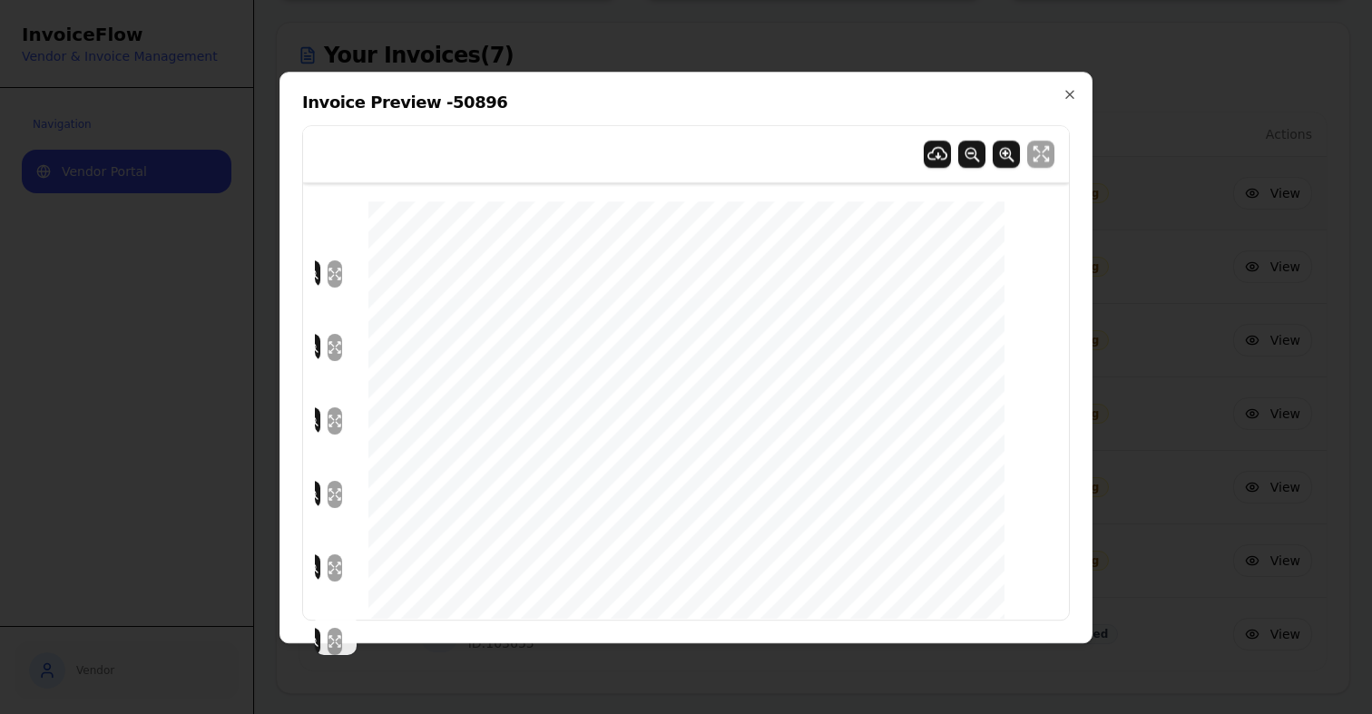
click at [1202, 373] on div at bounding box center [686, 357] width 1372 height 714
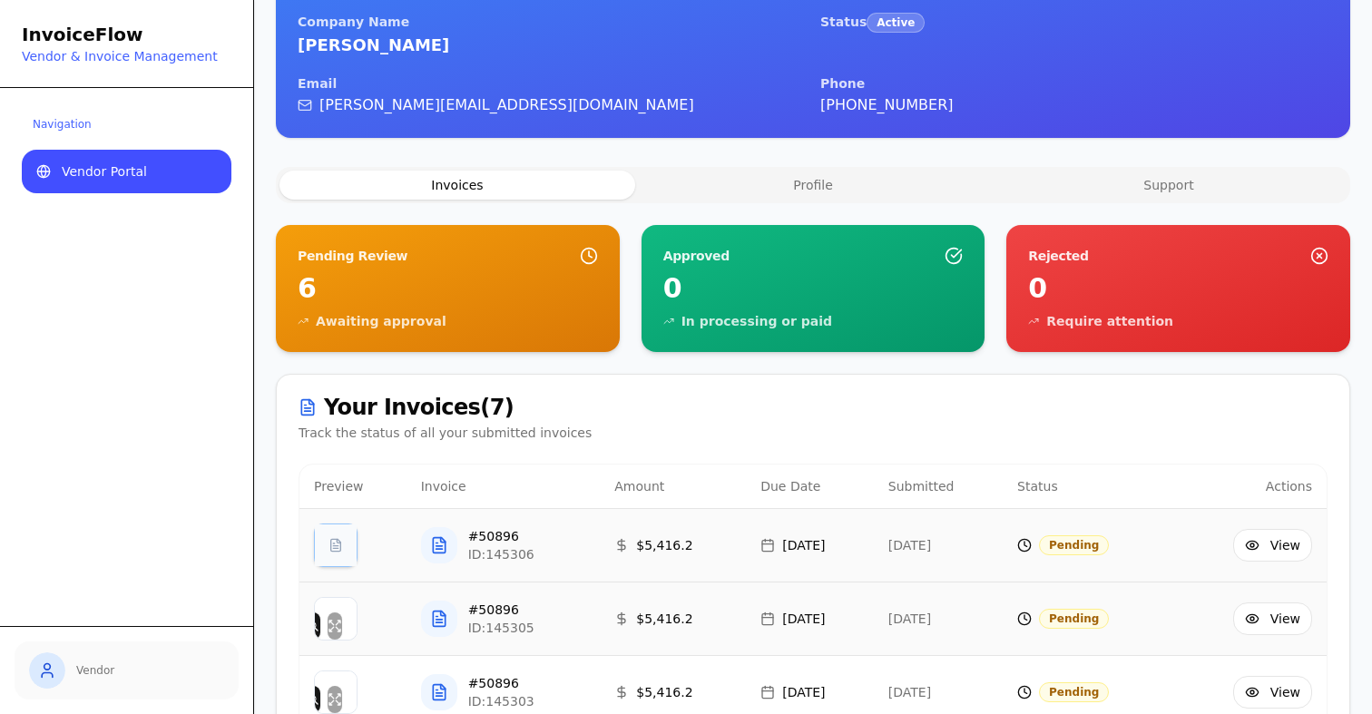
scroll to position [0, 0]
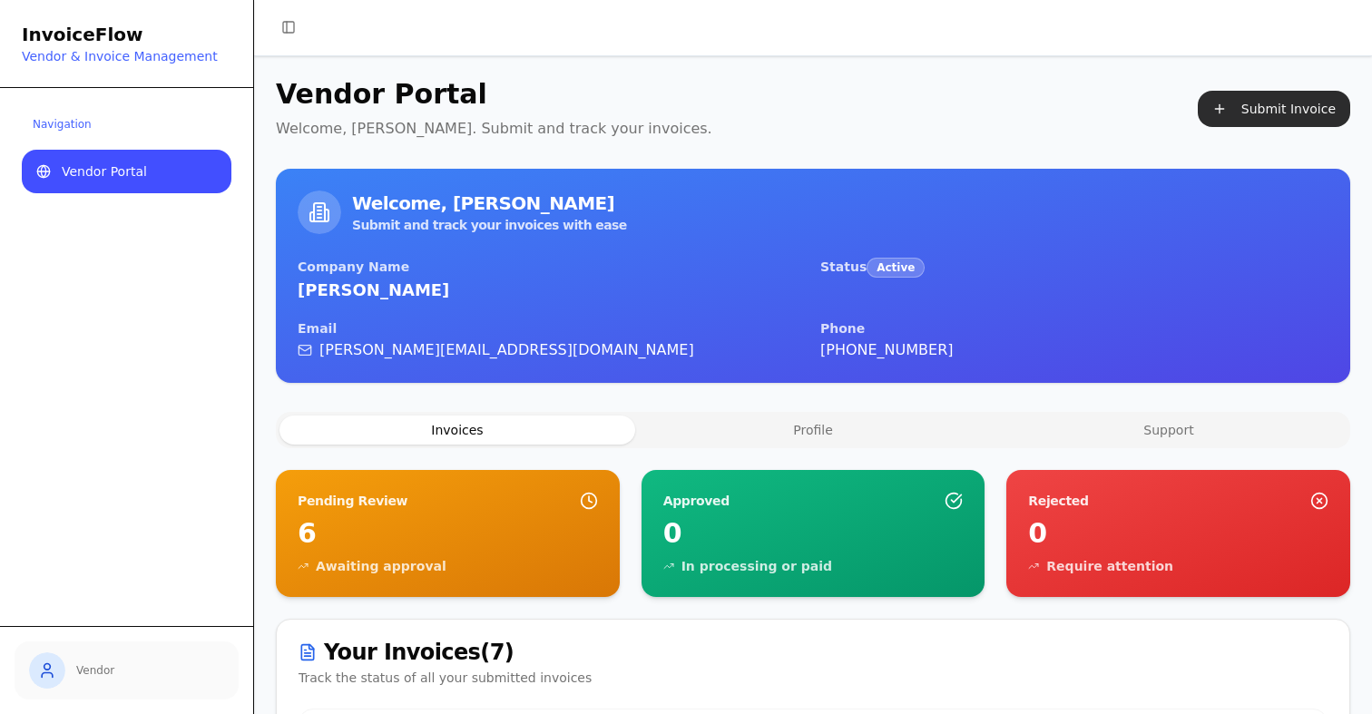
click at [1246, 113] on button "Submit Invoice" at bounding box center [1274, 109] width 152 height 36
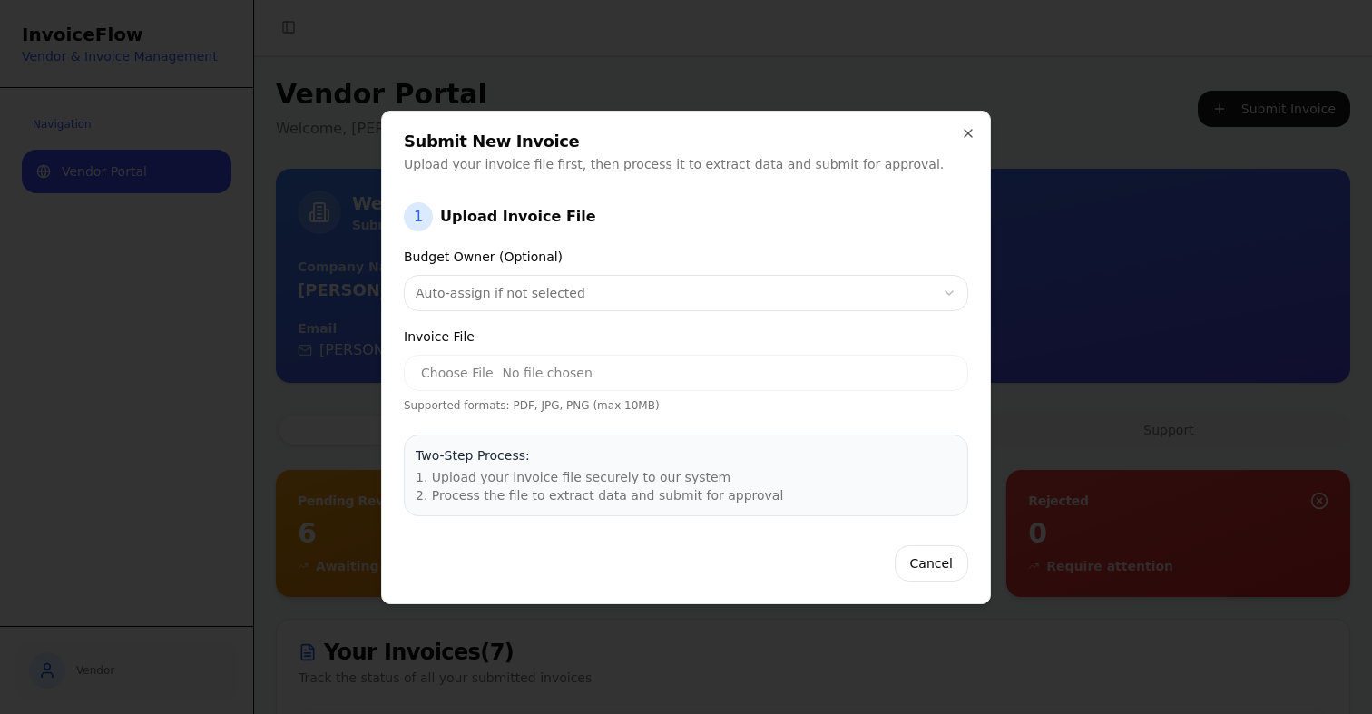
click at [451, 368] on input "Invoice File" at bounding box center [686, 373] width 565 height 36
type input "**********"
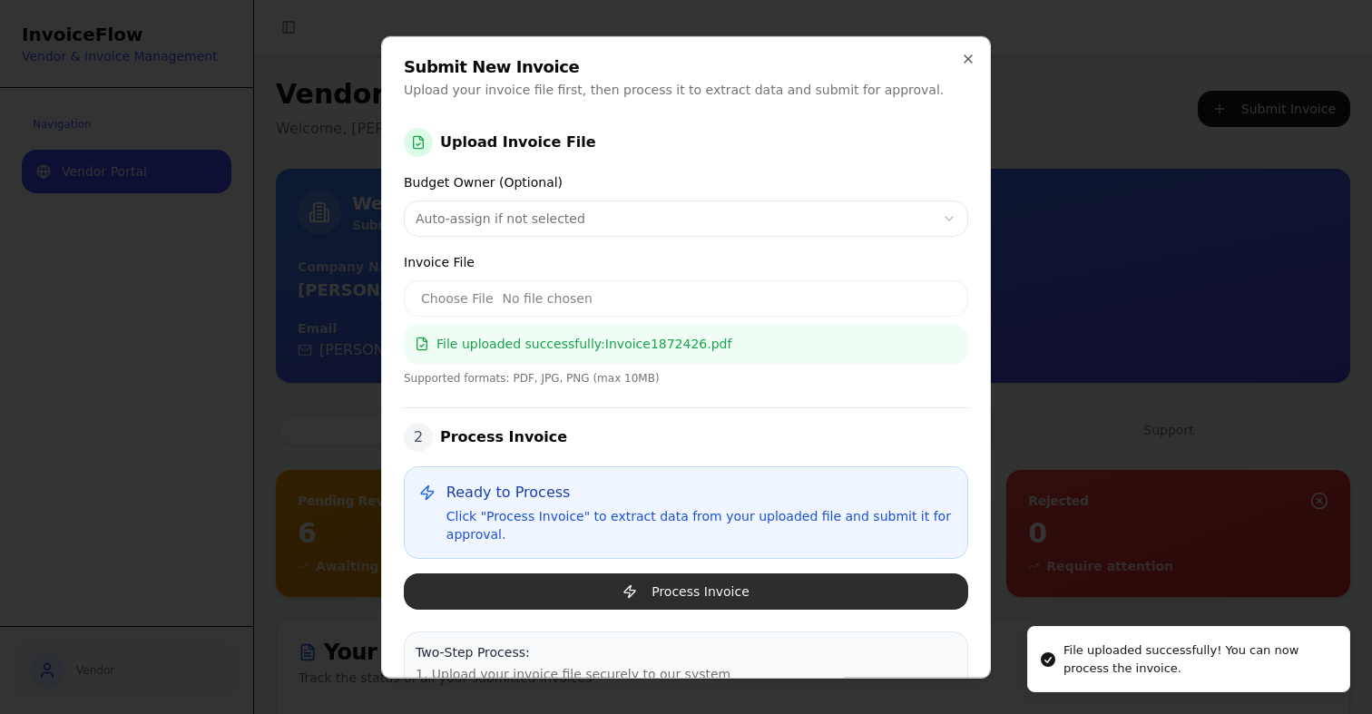
click at [805, 582] on button "Process Invoice" at bounding box center [686, 591] width 565 height 36
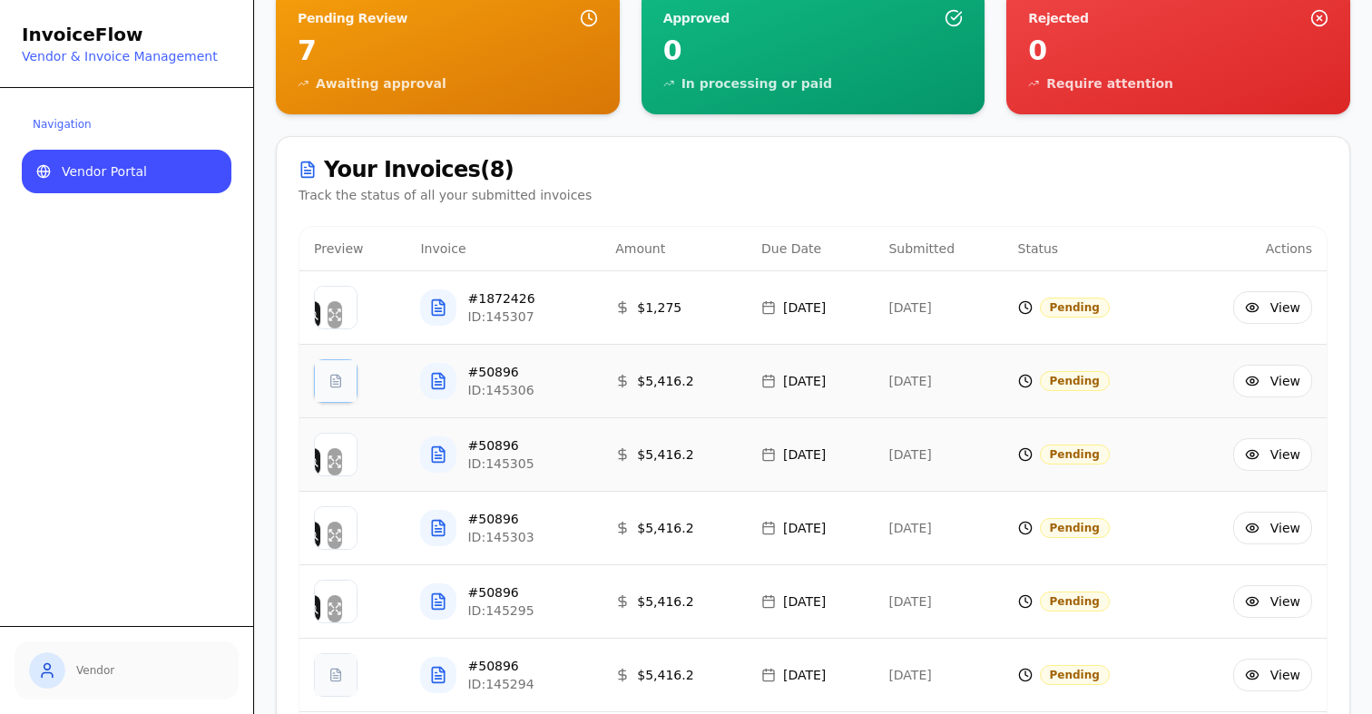
scroll to position [441, 0]
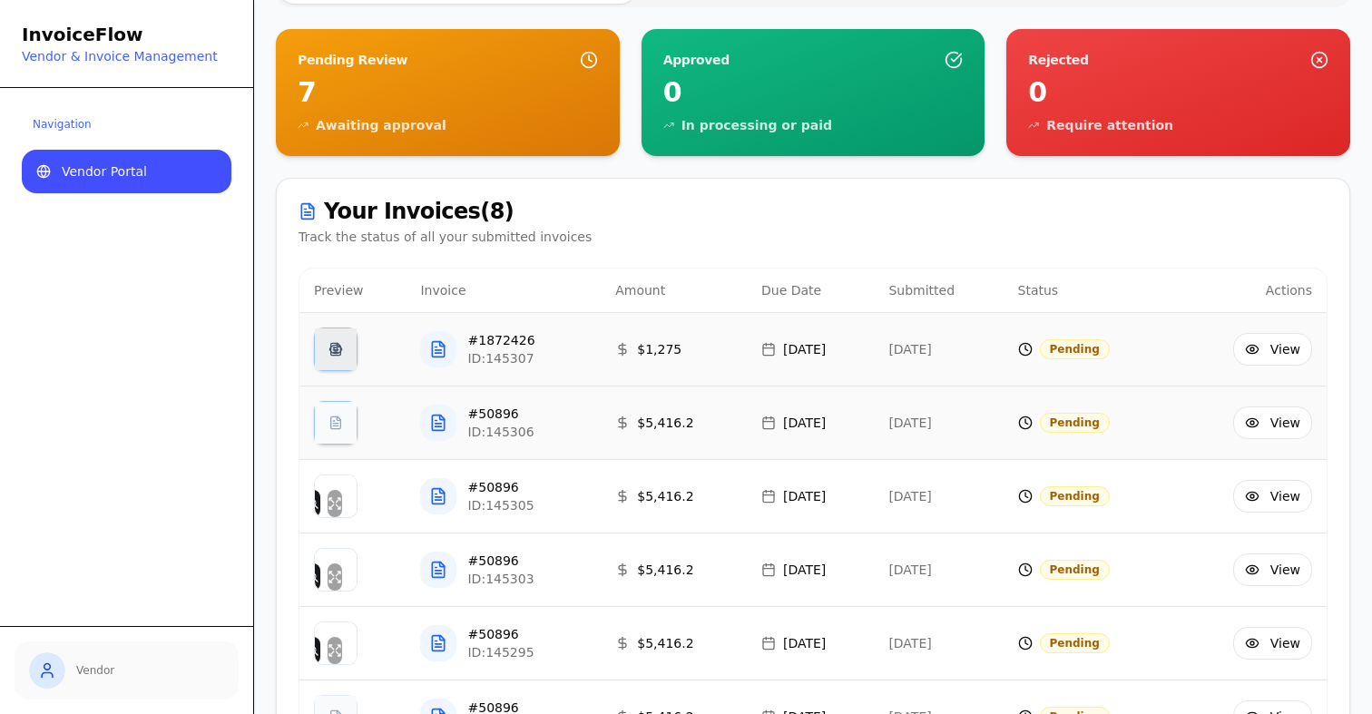
click at [332, 354] on div "button" at bounding box center [336, 350] width 42 height 42
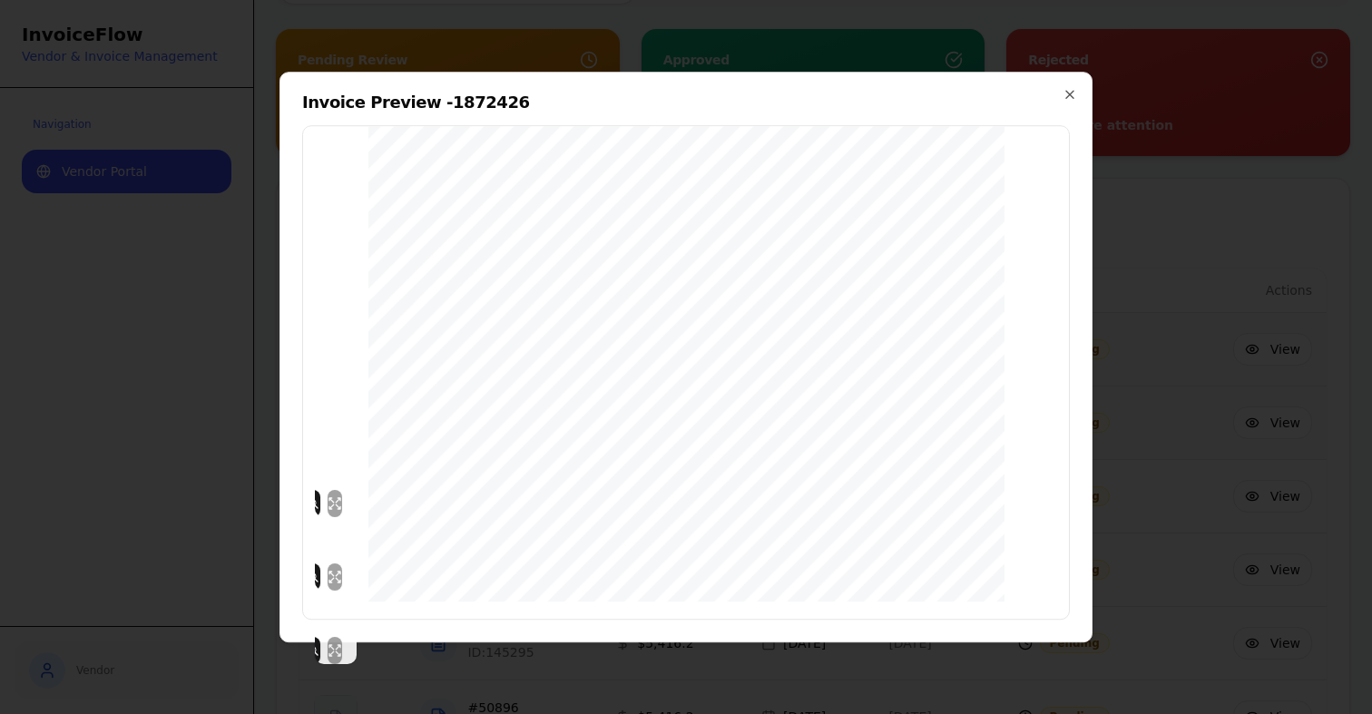
scroll to position [0, 0]
click at [1236, 473] on div at bounding box center [686, 357] width 1372 height 714
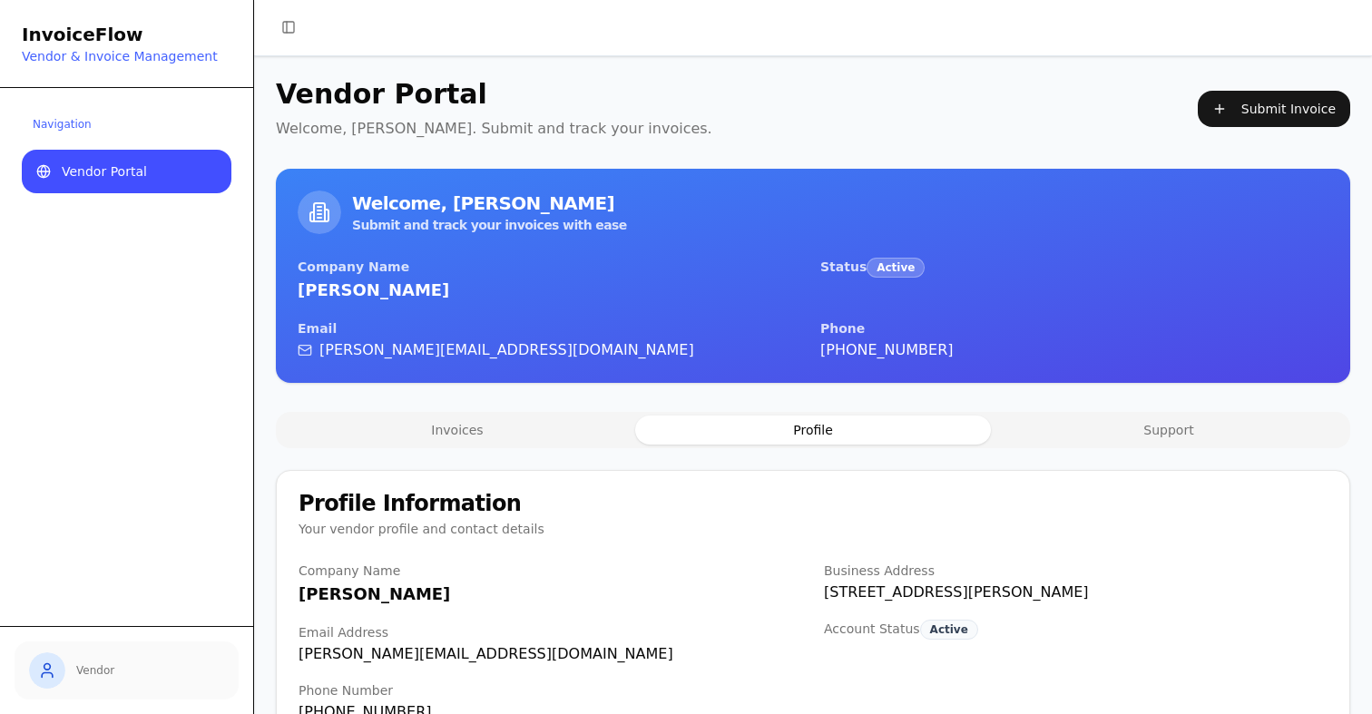
click at [896, 434] on button "Profile" at bounding box center [813, 430] width 356 height 29
click at [118, 173] on span "Vendor Portal" at bounding box center [104, 171] width 85 height 18
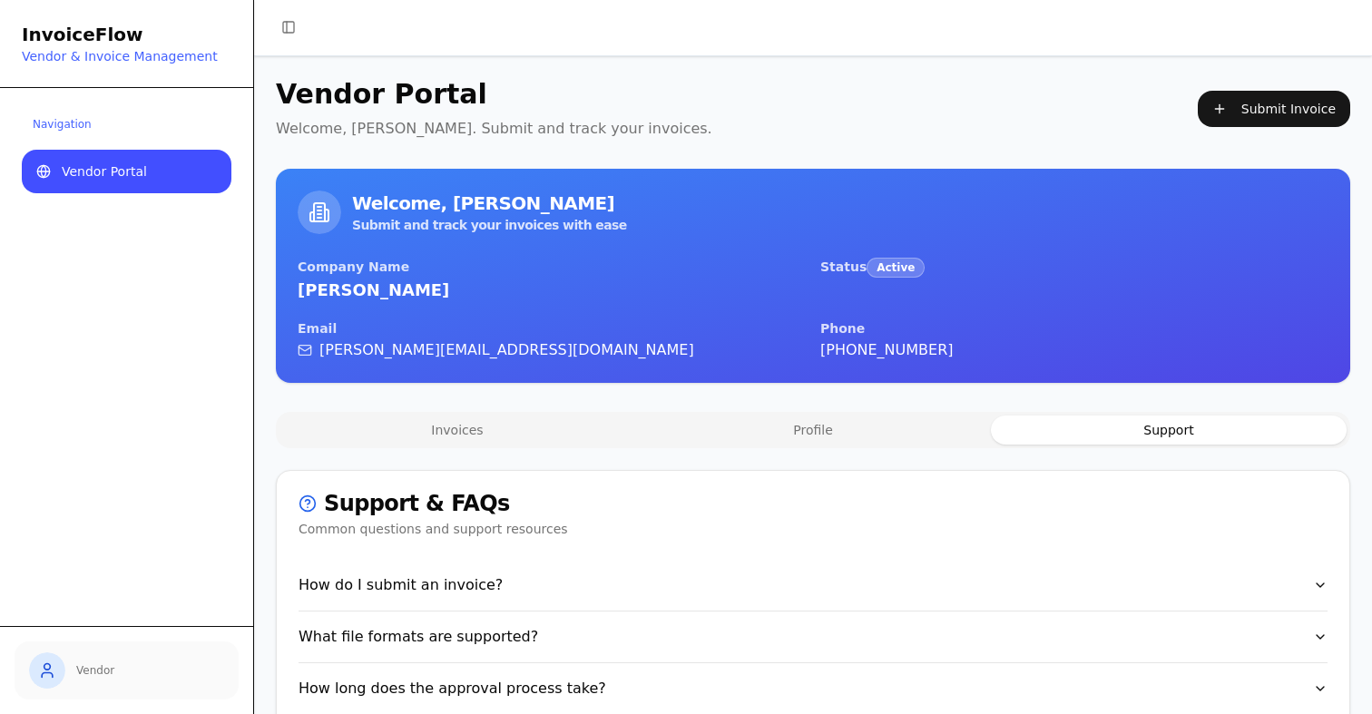
click at [1169, 427] on button "Support" at bounding box center [1169, 430] width 356 height 29
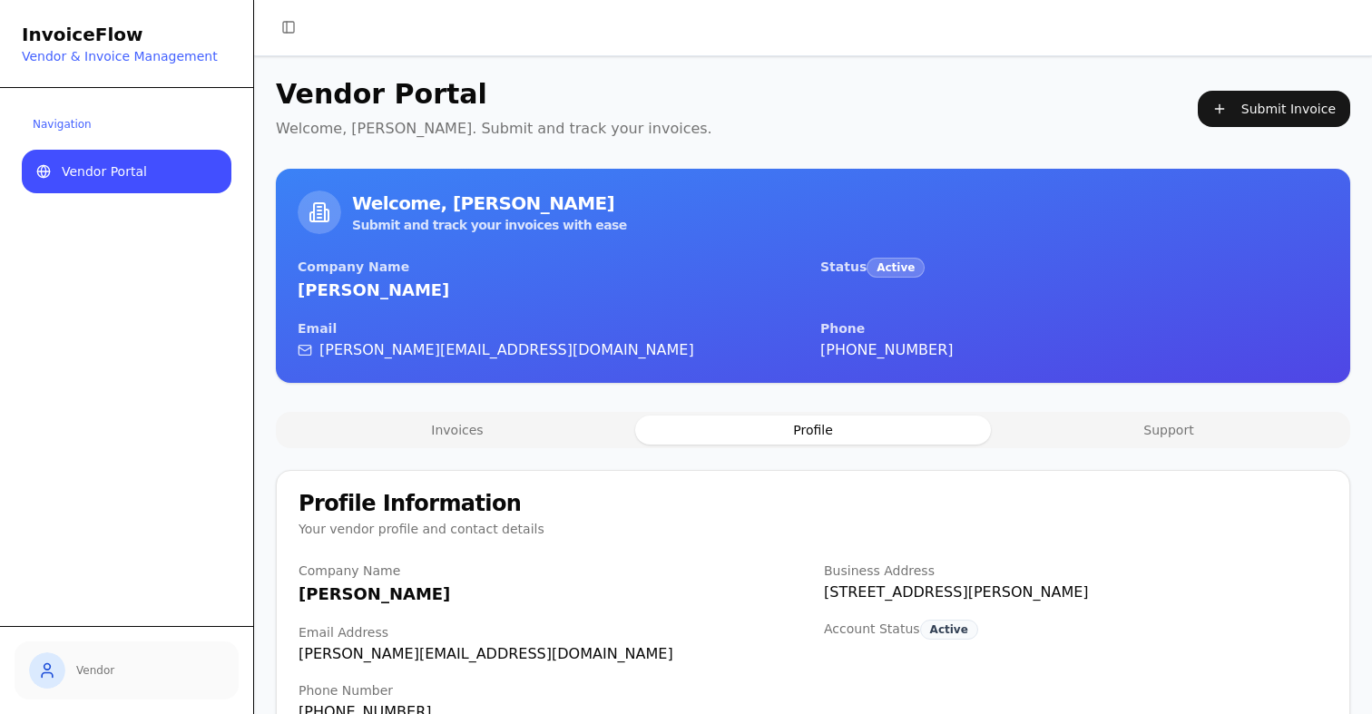
click at [880, 428] on button "Profile" at bounding box center [813, 430] width 356 height 29
click at [476, 428] on button "Invoices" at bounding box center [458, 430] width 356 height 29
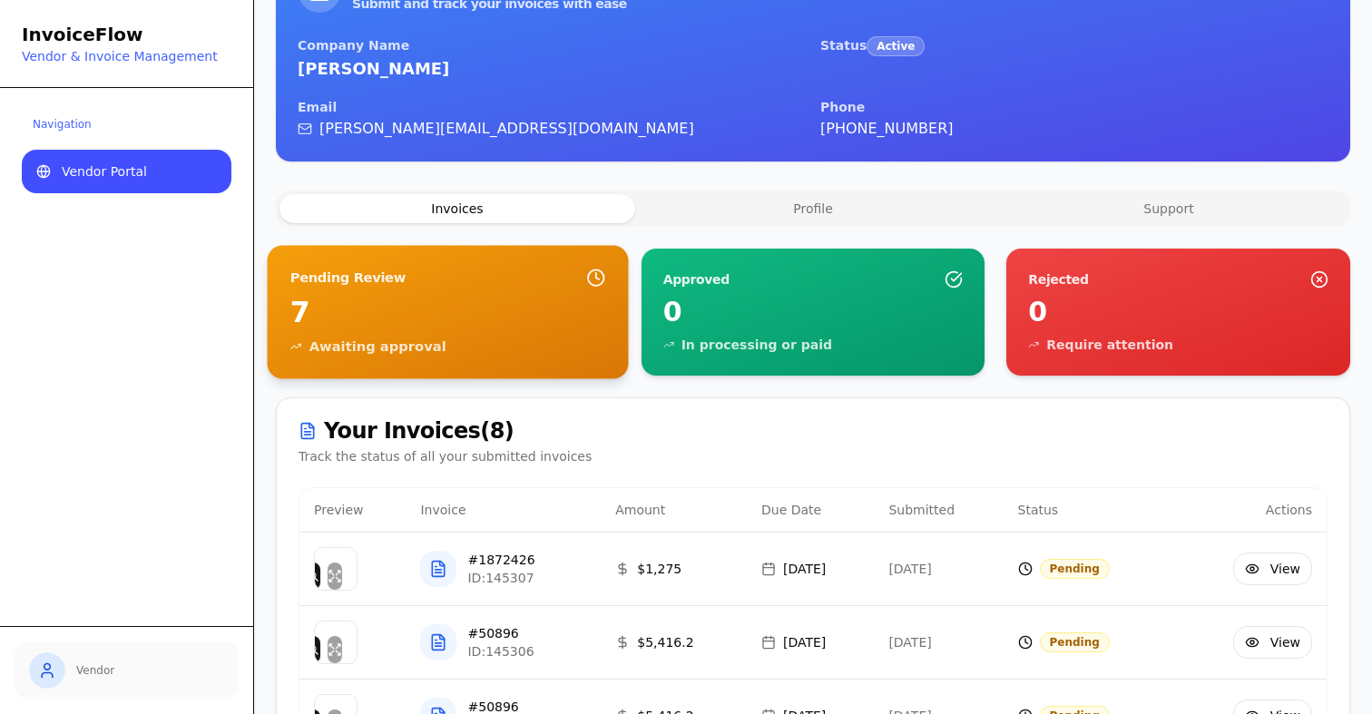
scroll to position [397, 0]
